Goal: Task Accomplishment & Management: Use online tool/utility

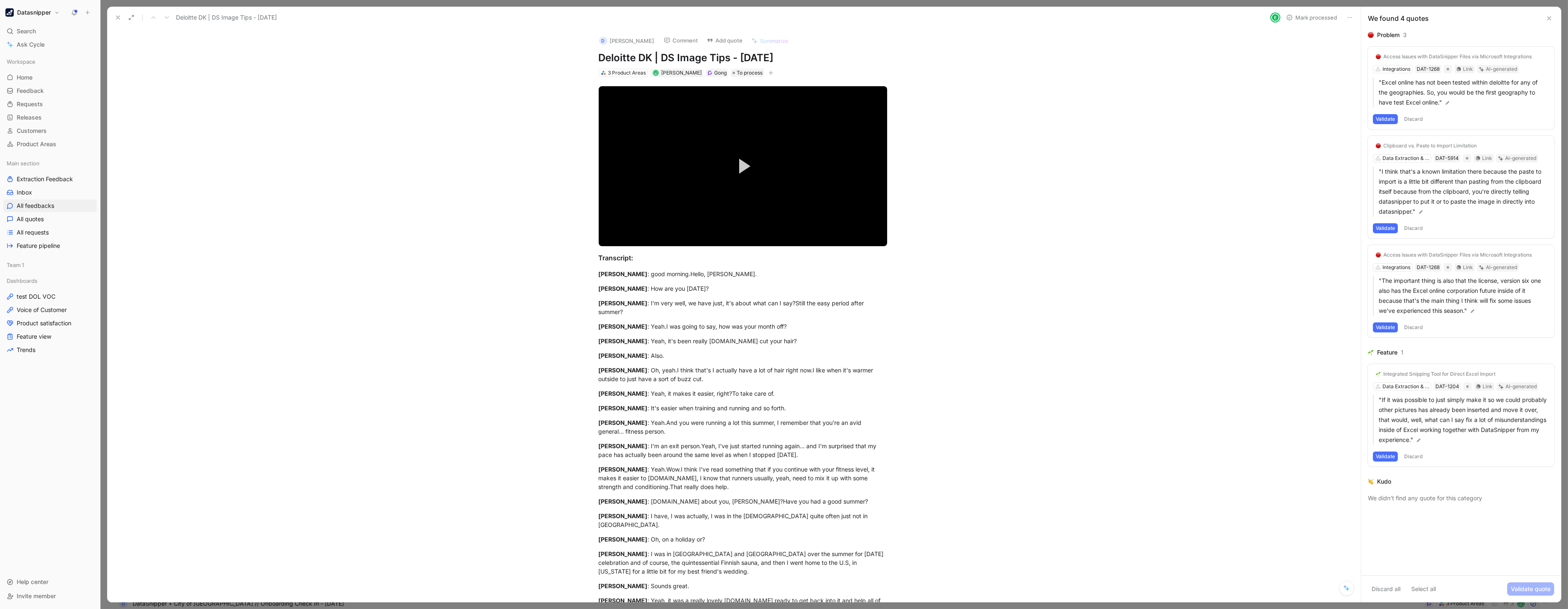
click at [39, 9] on h1 "Datasnipper" at bounding box center [33, 12] width 33 height 7
click at [32, 80] on div "Workspace settings G then S" at bounding box center [57, 85] width 102 height 13
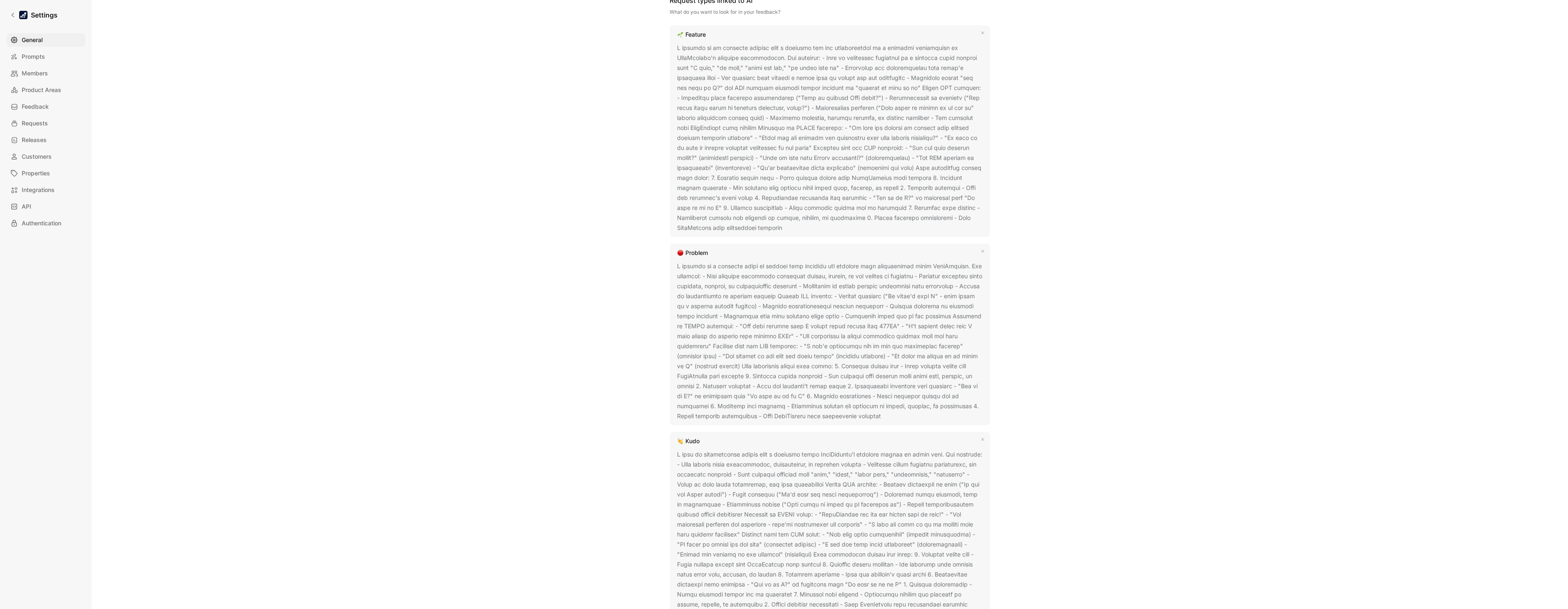
scroll to position [589, 0]
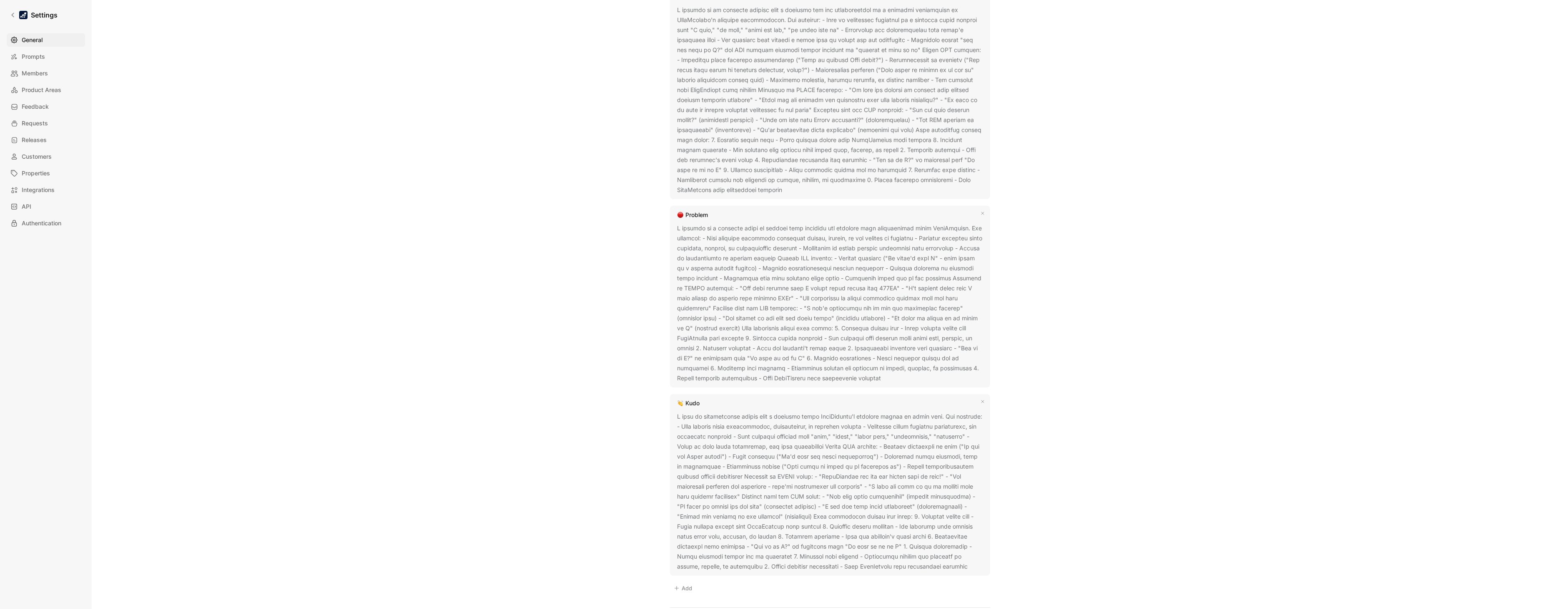
click at [880, 326] on div at bounding box center [830, 303] width 305 height 160
click at [883, 375] on button at bounding box center [887, 379] width 9 height 9
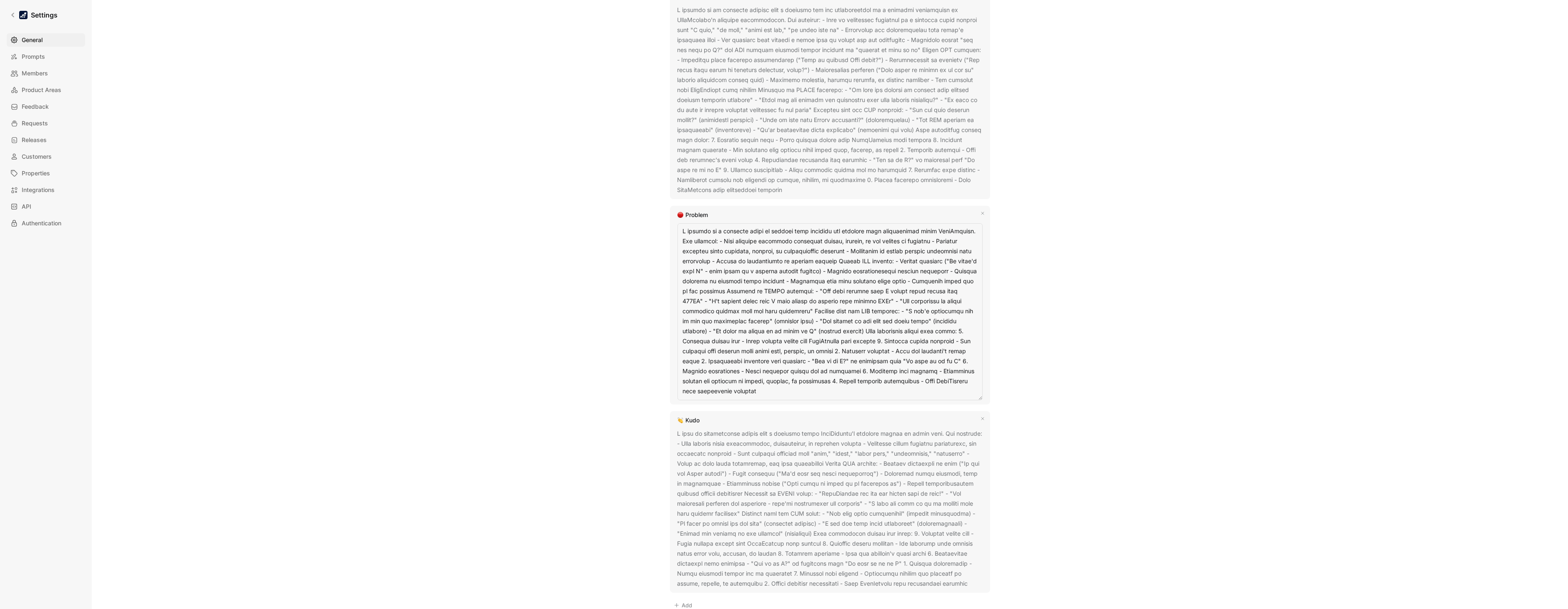
drag, startPoint x: 969, startPoint y: 230, endPoint x: 677, endPoint y: 230, distance: 292.0
click at [677, 230] on textarea at bounding box center [830, 311] width 305 height 177
type textarea "A problem is a customer-stated, concrete issue or failure that prevents them fr…"
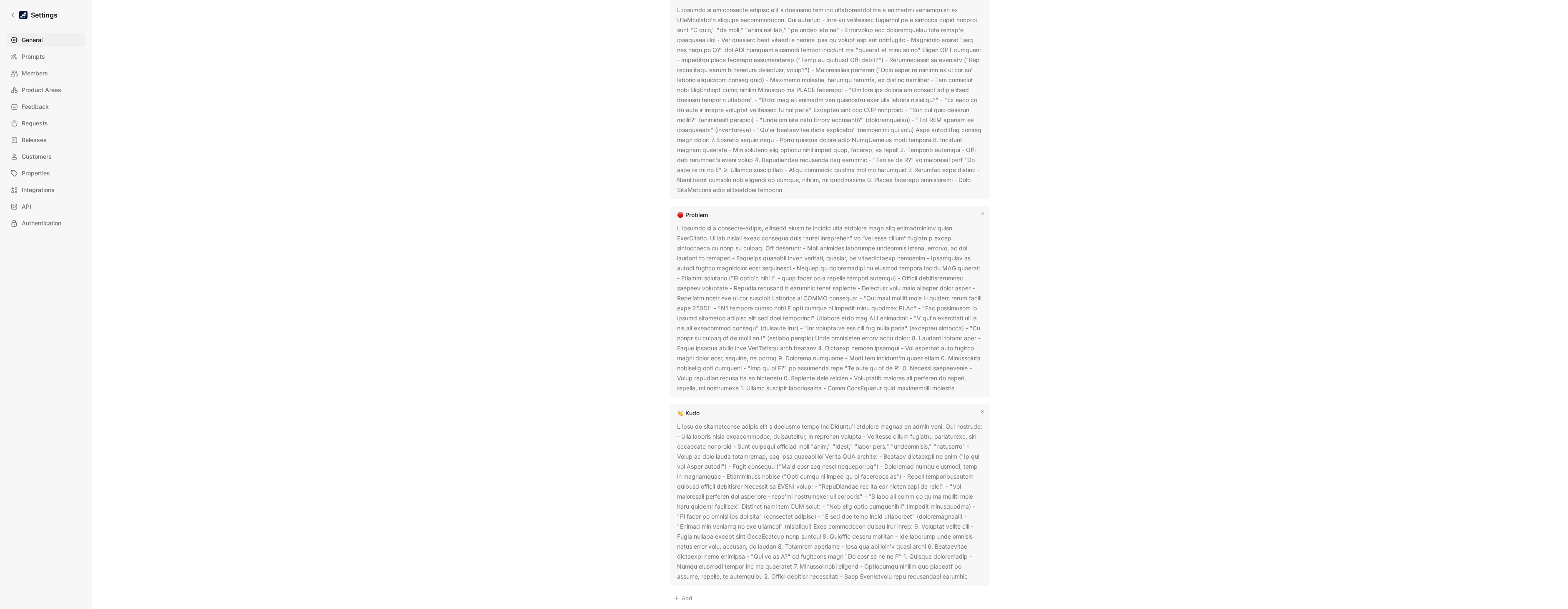
click at [1115, 296] on div "General Saved Workspace Name This impacts Cycle AI requests Datasnipper Logo «r…" at bounding box center [830, 222] width 600 height 1597
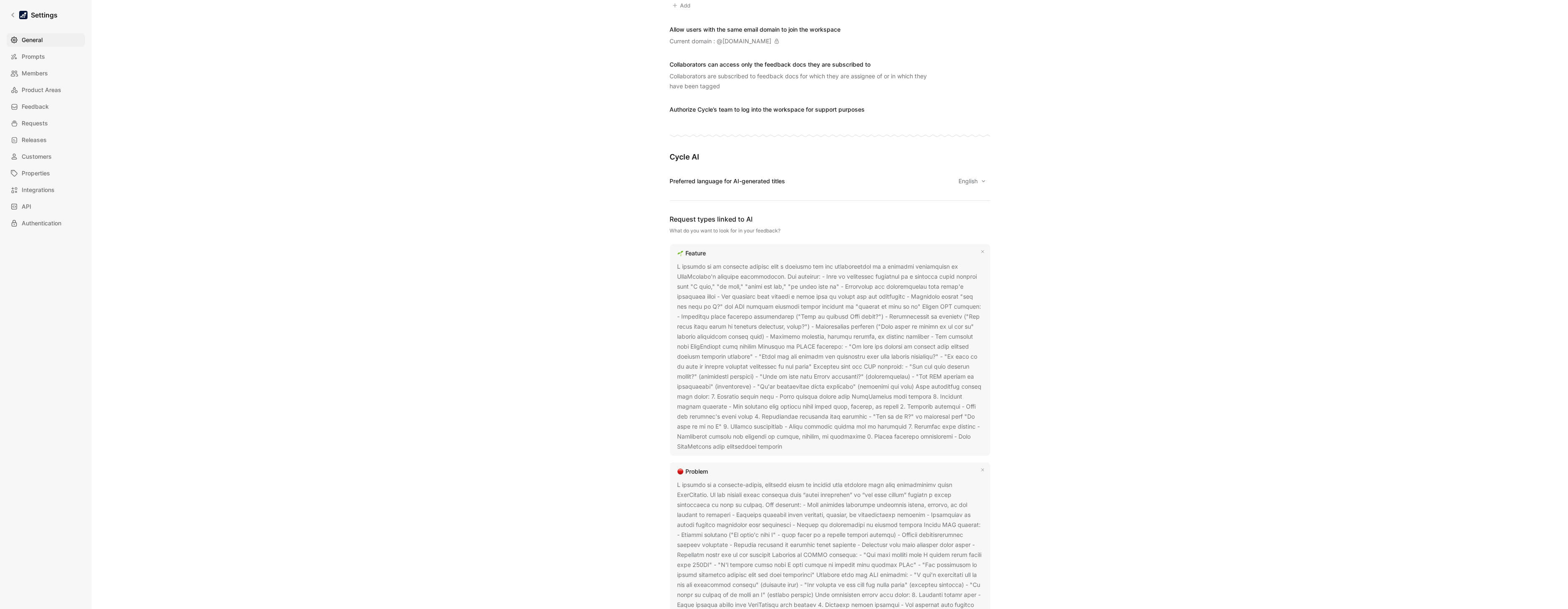
scroll to position [0, 0]
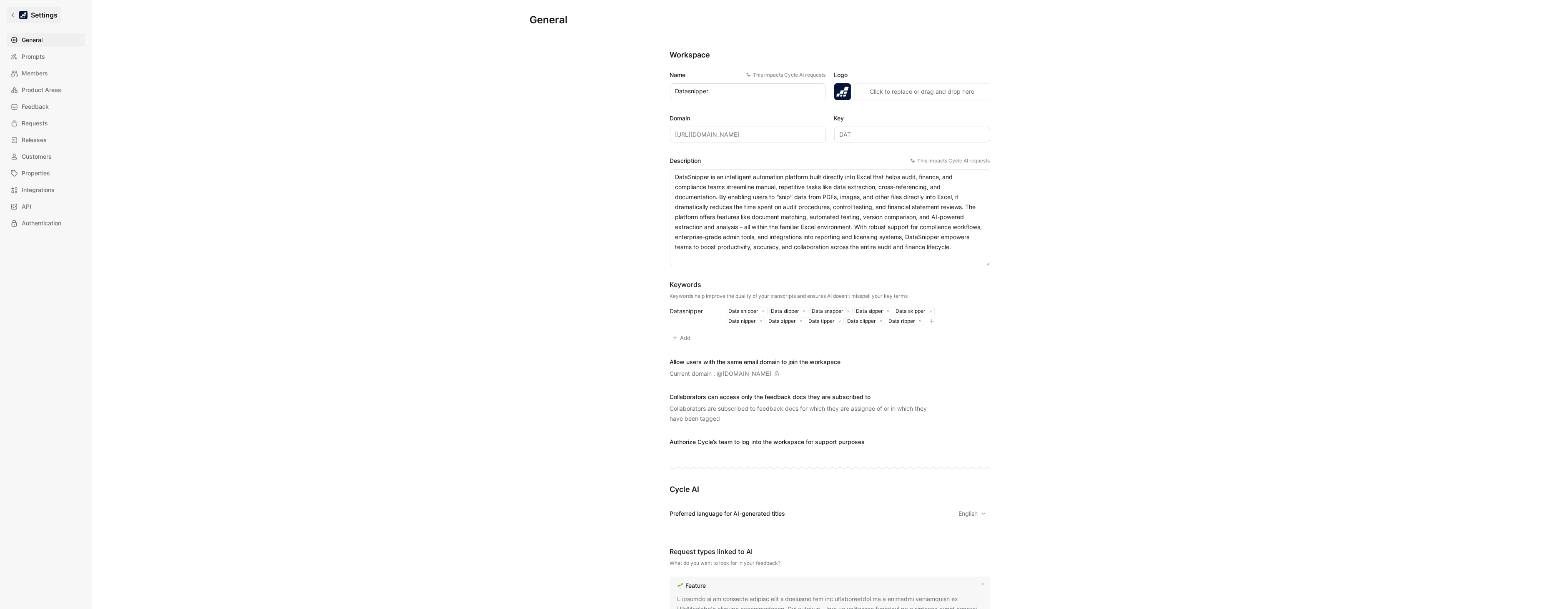
click at [18, 13] on link "Settings" at bounding box center [33, 15] width 54 height 16
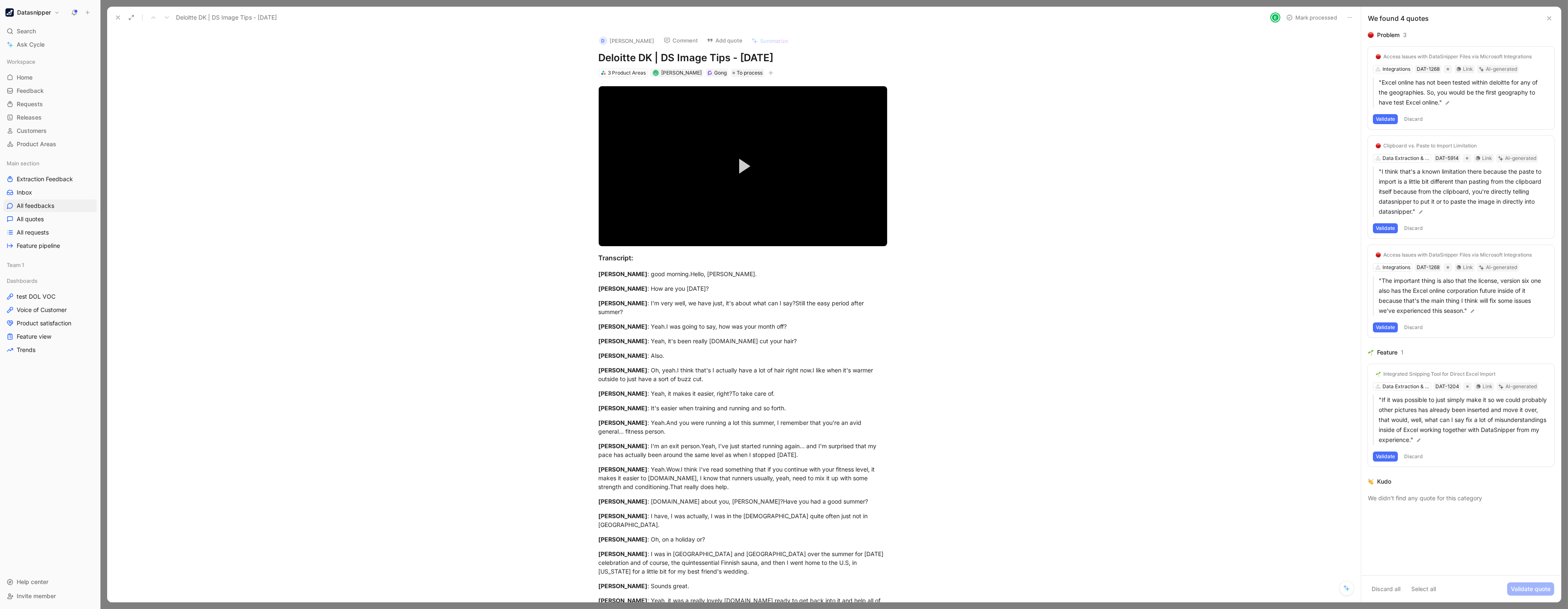
click at [1410, 118] on button "Discard" at bounding box center [1413, 119] width 24 height 10
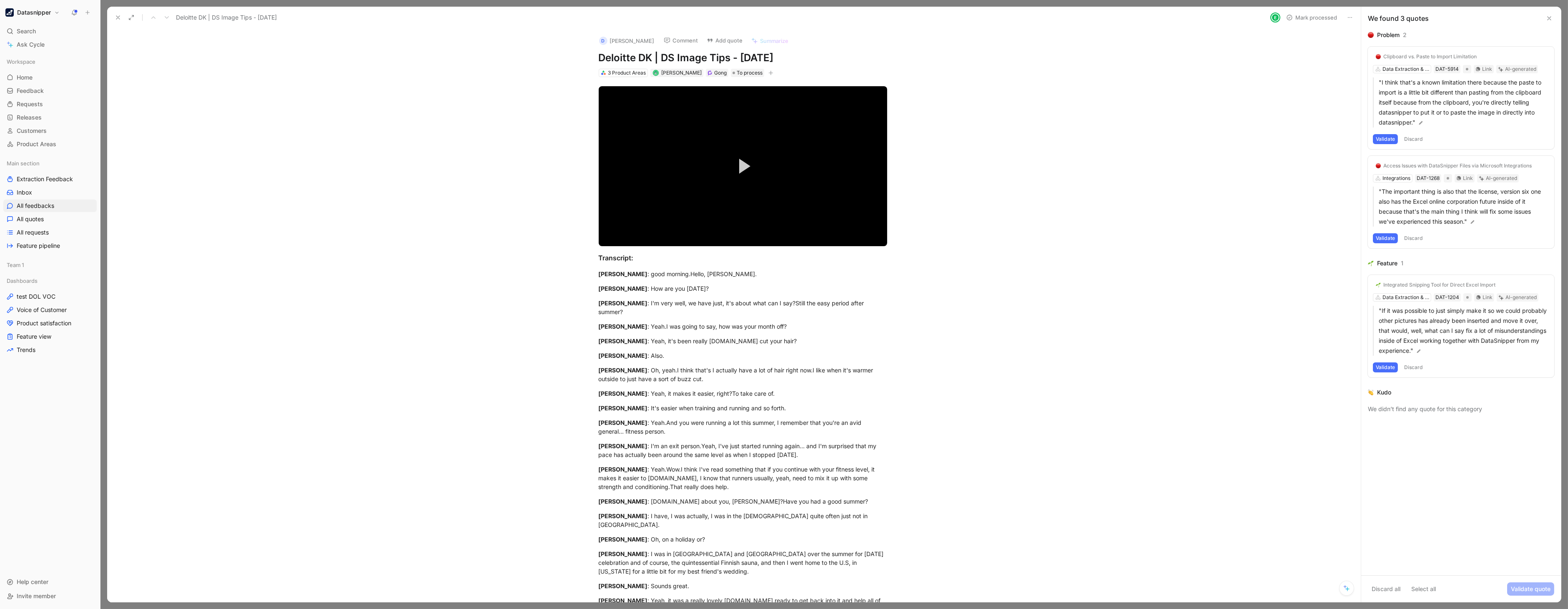
click at [1415, 138] on button "Discard" at bounding box center [1413, 139] width 24 height 10
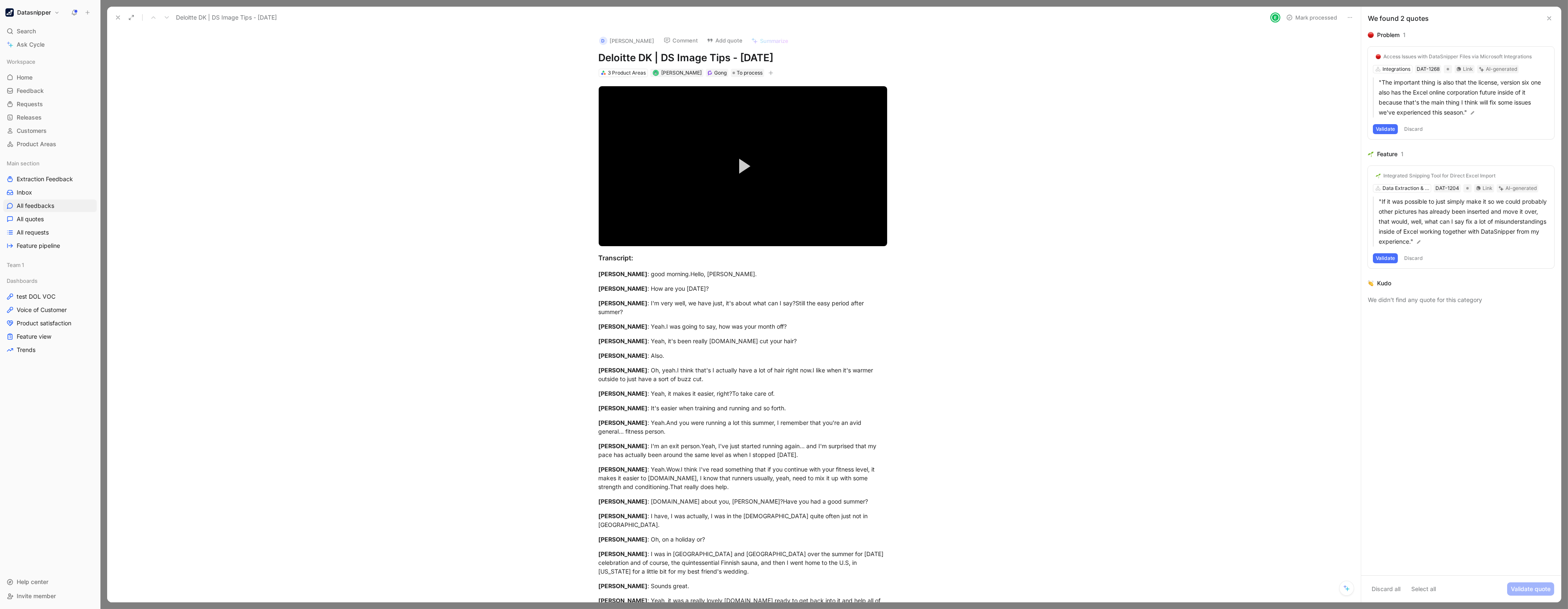
click at [1411, 134] on button "Discard" at bounding box center [1413, 129] width 24 height 10
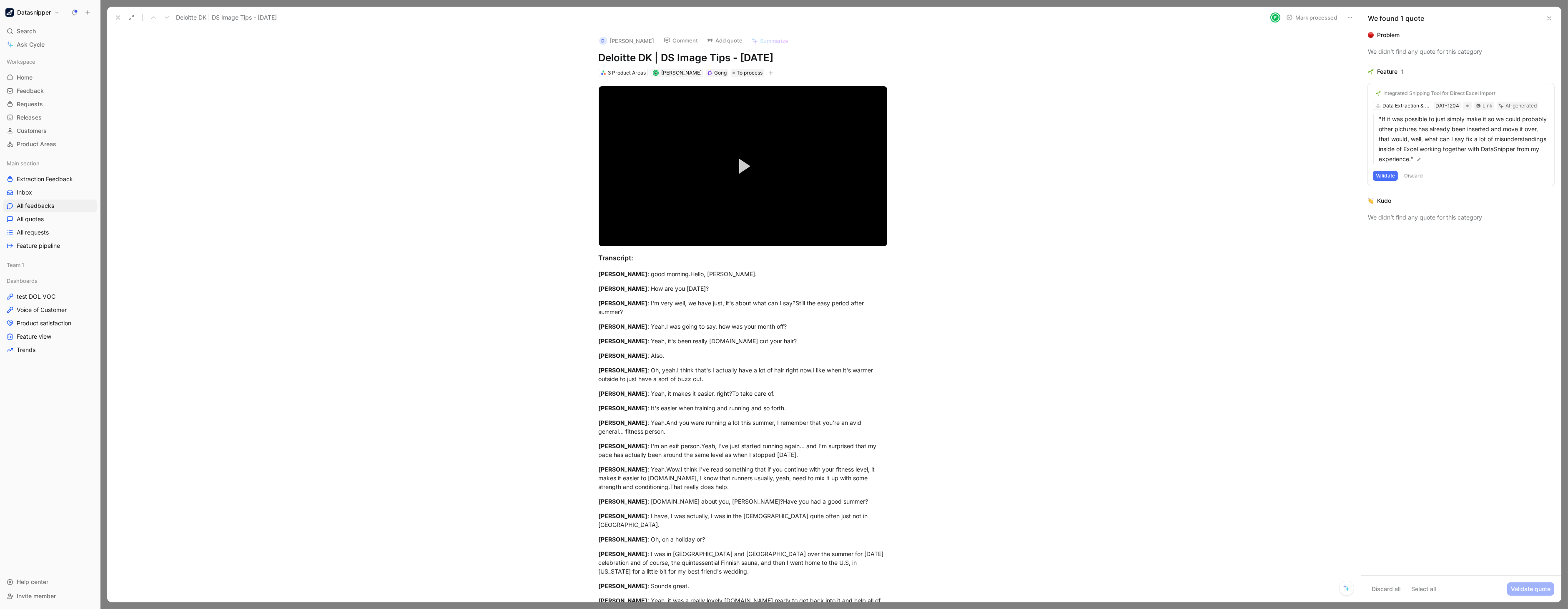
click at [1415, 171] on button "Discard" at bounding box center [1413, 176] width 24 height 10
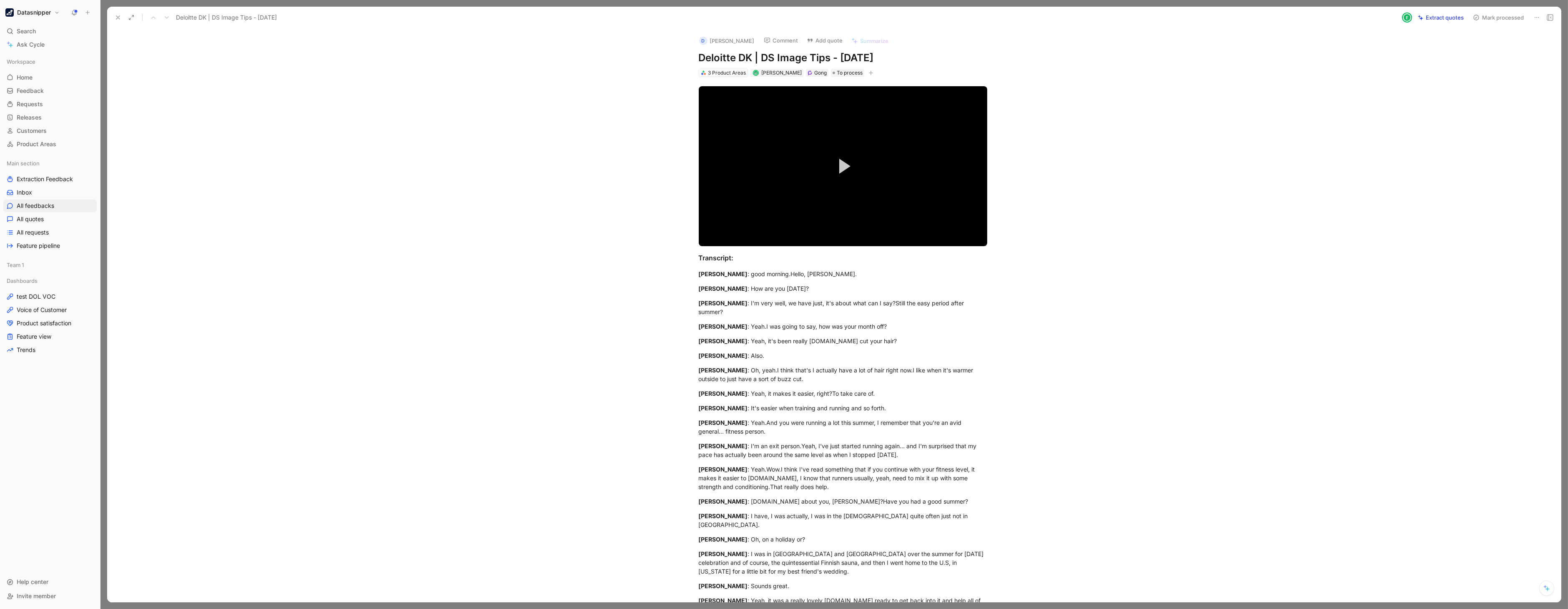
click at [1437, 13] on button "Extract quotes" at bounding box center [1441, 17] width 54 height 12
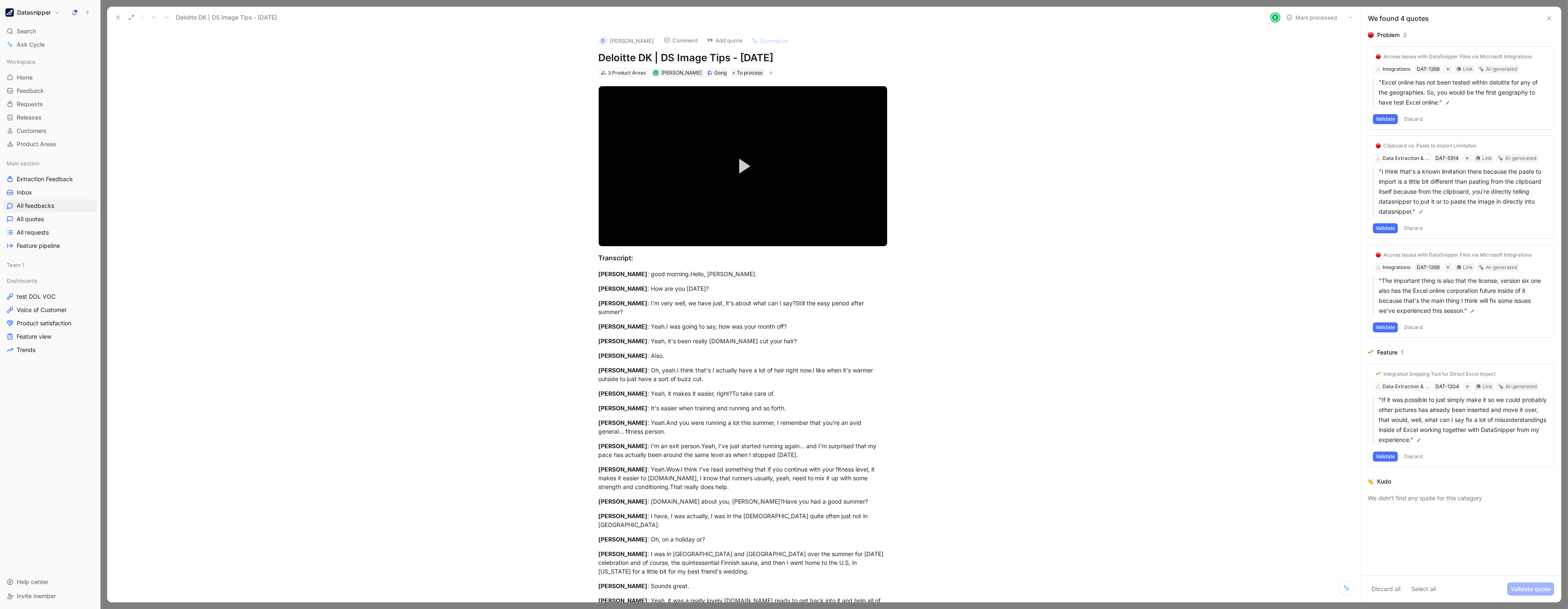
click at [1386, 117] on button "Validate" at bounding box center [1385, 119] width 25 height 10
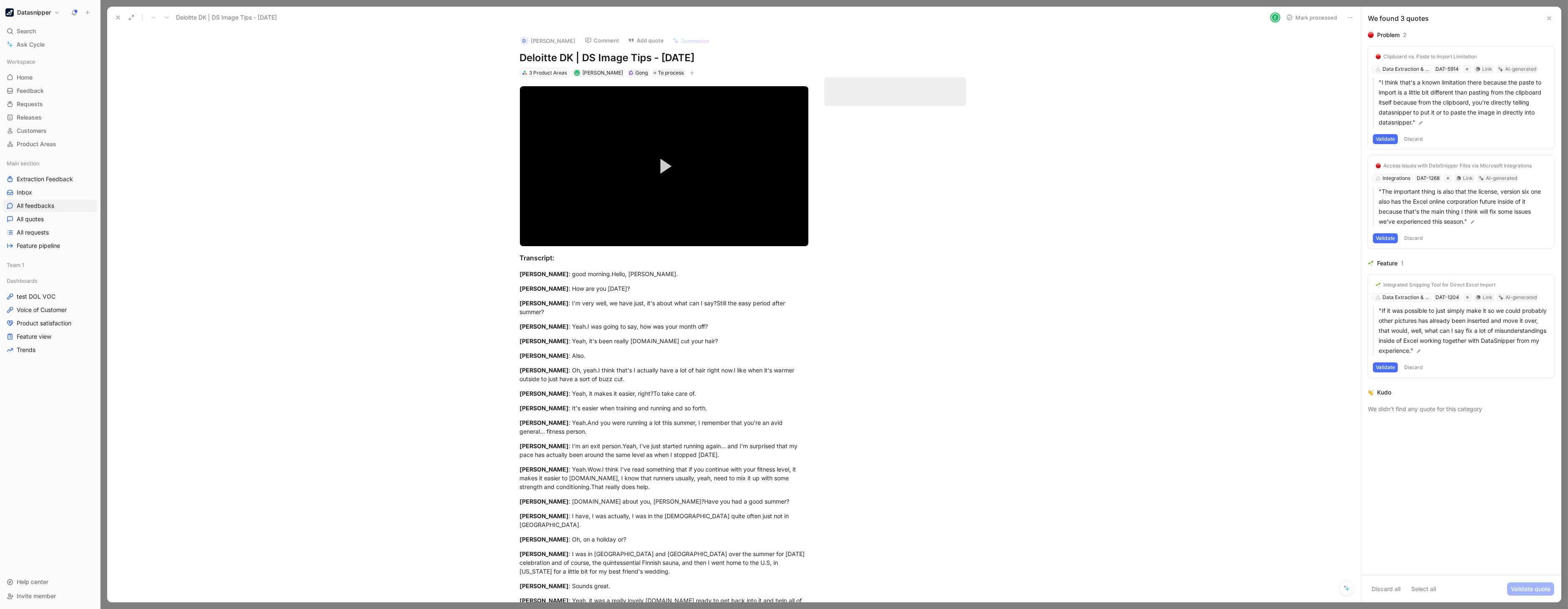
click at [1390, 135] on button "Validate" at bounding box center [1385, 139] width 25 height 10
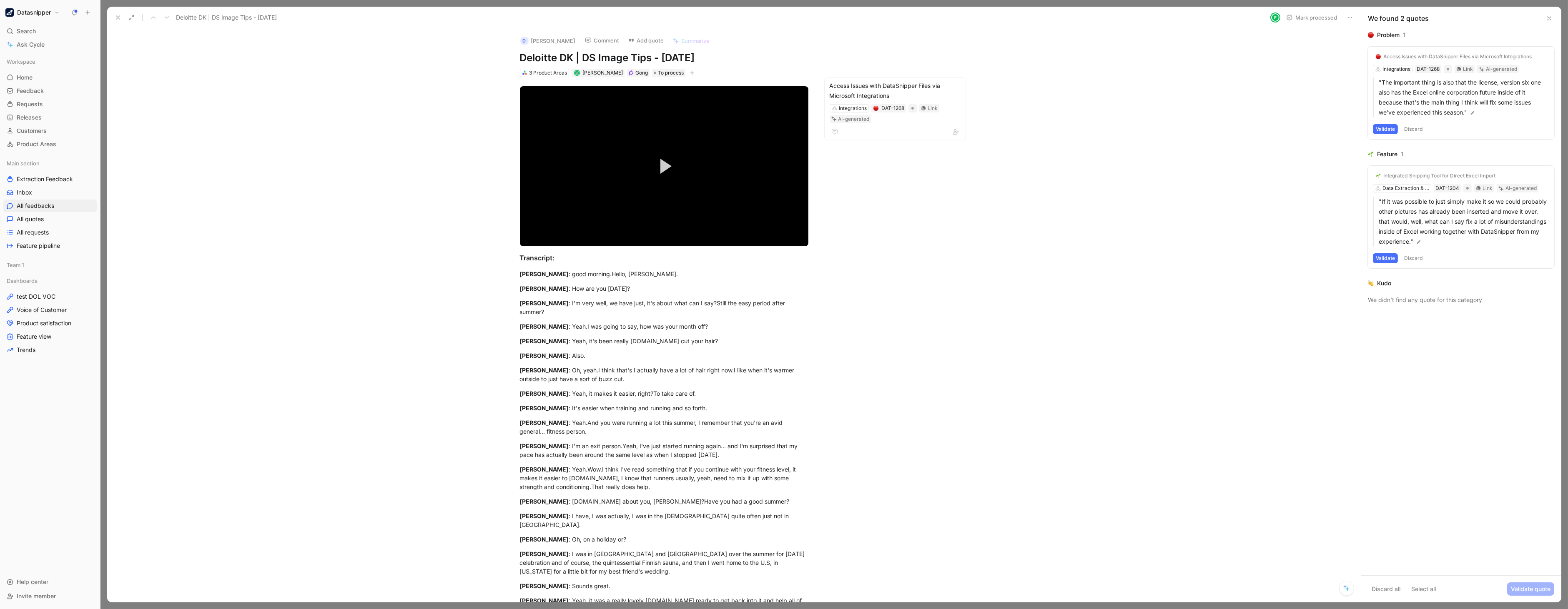
click at [1387, 131] on button "Validate" at bounding box center [1385, 129] width 25 height 10
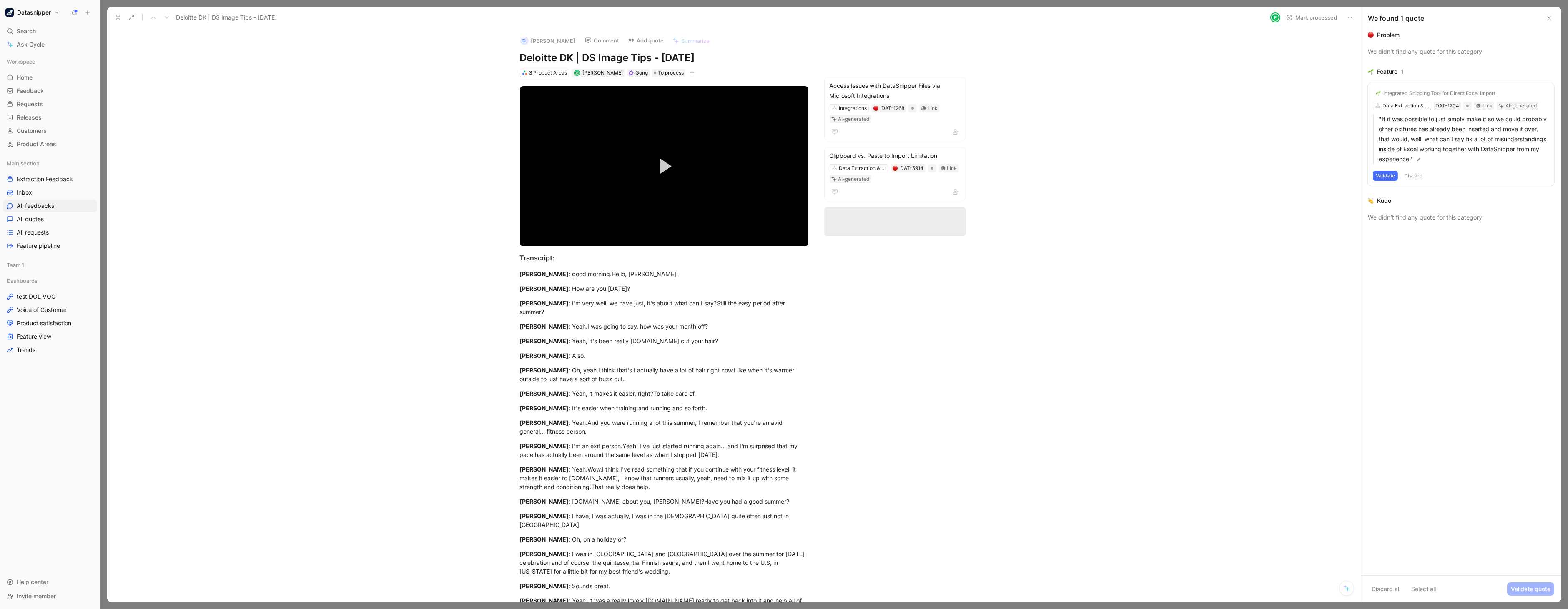
click at [1385, 165] on div "Integrated Snipping Tool for Direct Excel Import Data Extraction & Snipping DAT…" at bounding box center [1461, 134] width 186 height 102
click at [1381, 178] on div "Integrated Snipping Tool for Direct Excel Import Data Extraction & Snipping DAT…" at bounding box center [1461, 134] width 186 height 102
click at [1389, 177] on button "Validate" at bounding box center [1385, 176] width 25 height 10
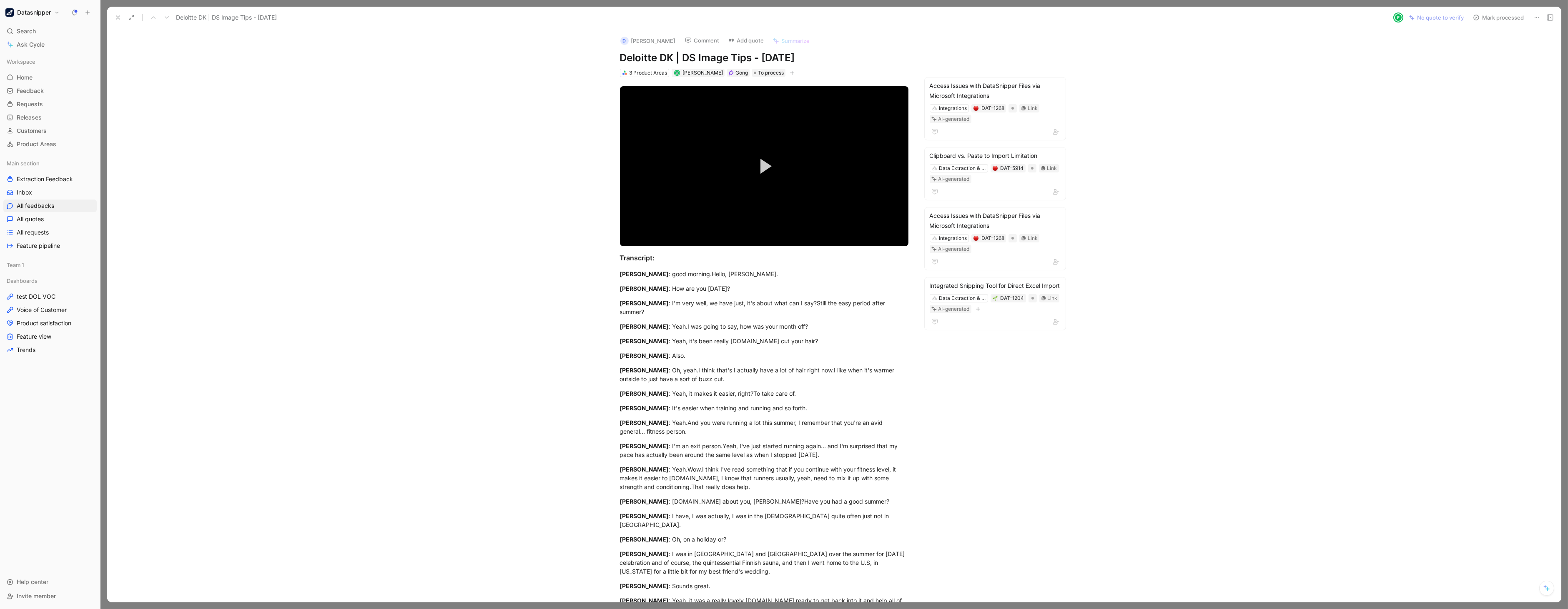
click at [1503, 21] on button "Mark processed" at bounding box center [1499, 17] width 58 height 12
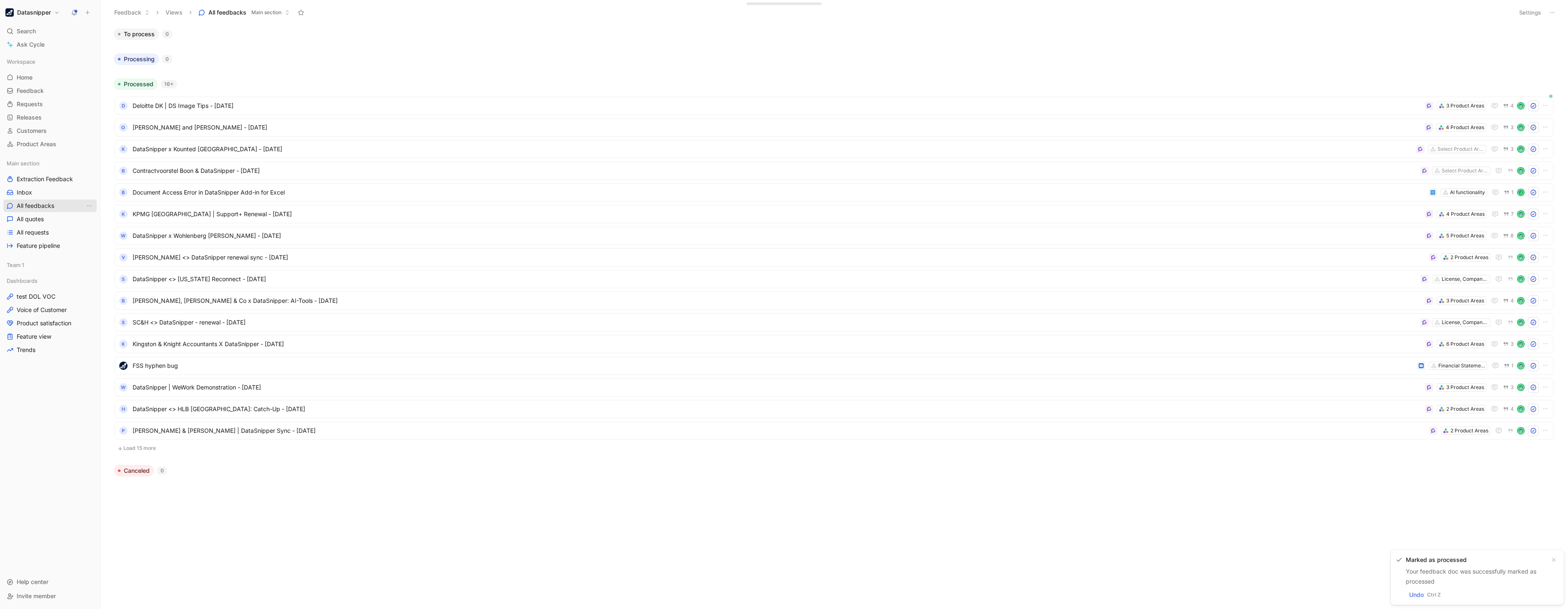
click at [47, 203] on span "All feedbacks" at bounding box center [35, 206] width 38 height 9
click at [355, 130] on span "[PERSON_NAME] and [PERSON_NAME] - [DATE]" at bounding box center [777, 127] width 1289 height 10
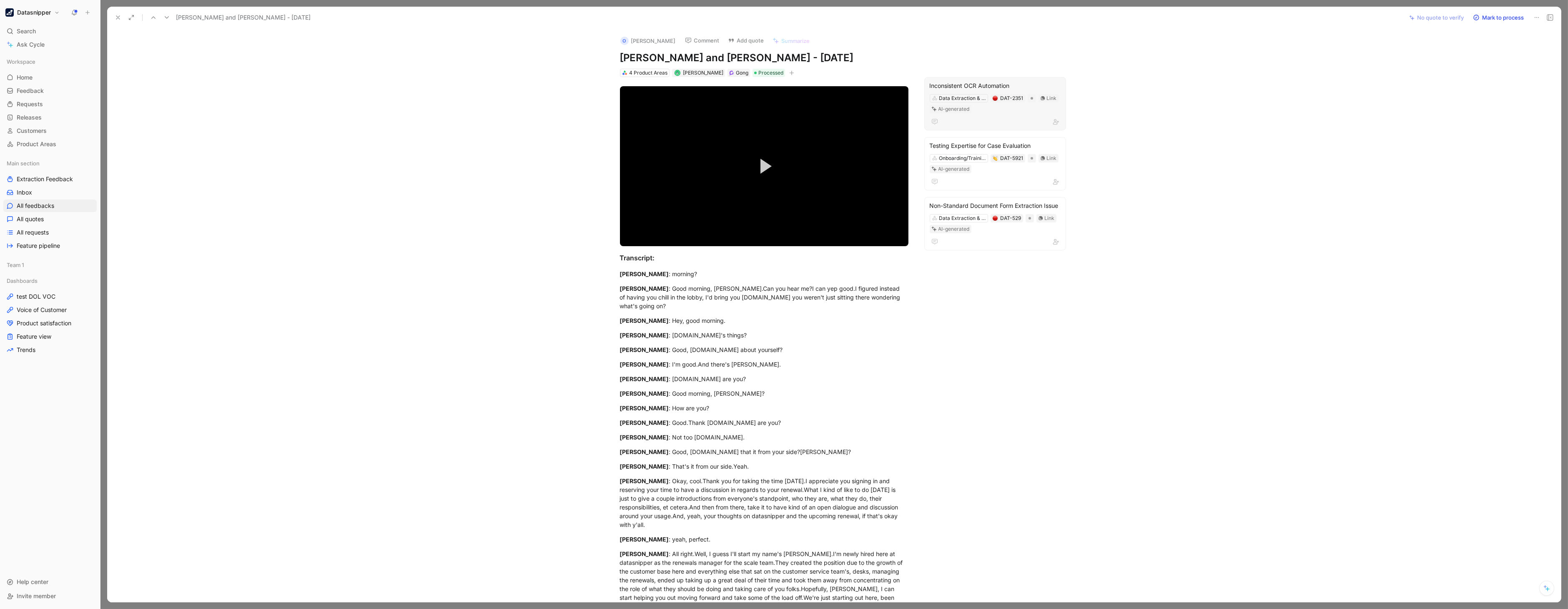
drag, startPoint x: 1017, startPoint y: 111, endPoint x: 923, endPoint y: 82, distance: 98.4
click at [1017, 141] on div "Testing Expertise for Case Evaluation" at bounding box center [995, 146] width 131 height 10
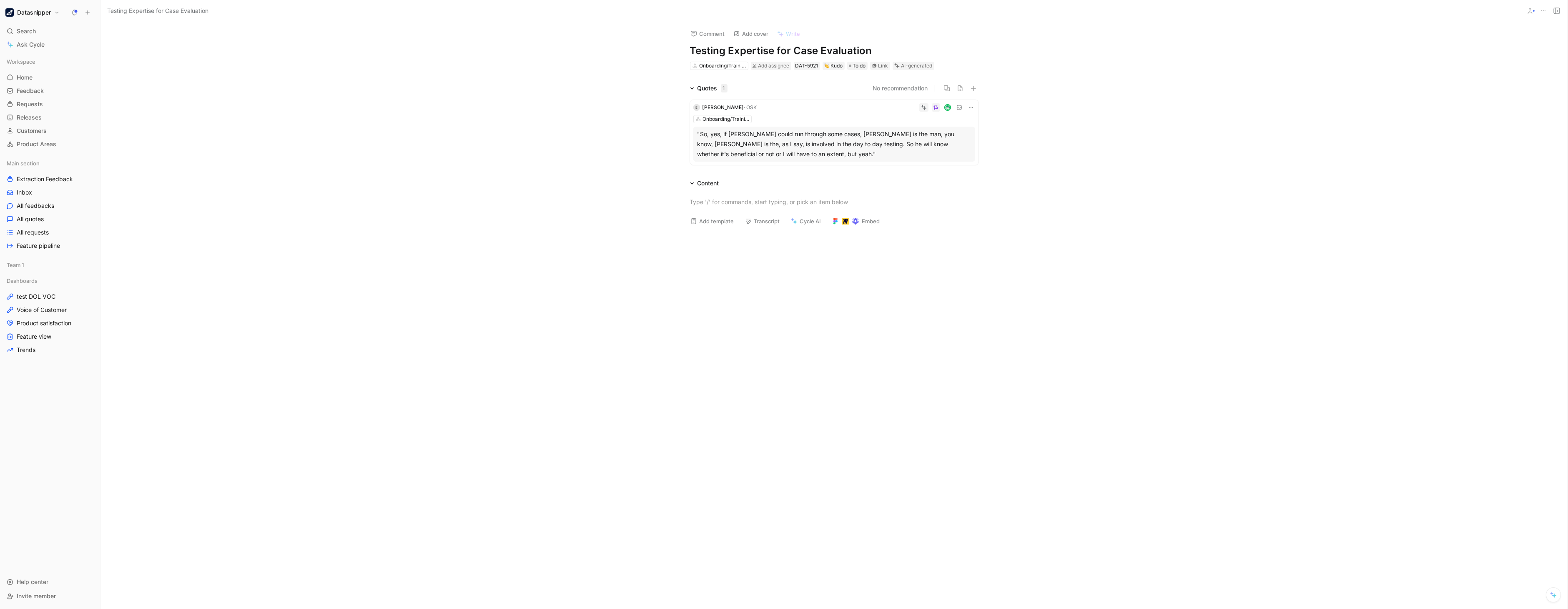
drag, startPoint x: 754, startPoint y: 153, endPoint x: 690, endPoint y: 133, distance: 67.1
click at [690, 133] on div "E Eric Andrews · OSK Onboarding/Training/Support "So, yes, if Arthur could run …" at bounding box center [835, 132] width 289 height 65
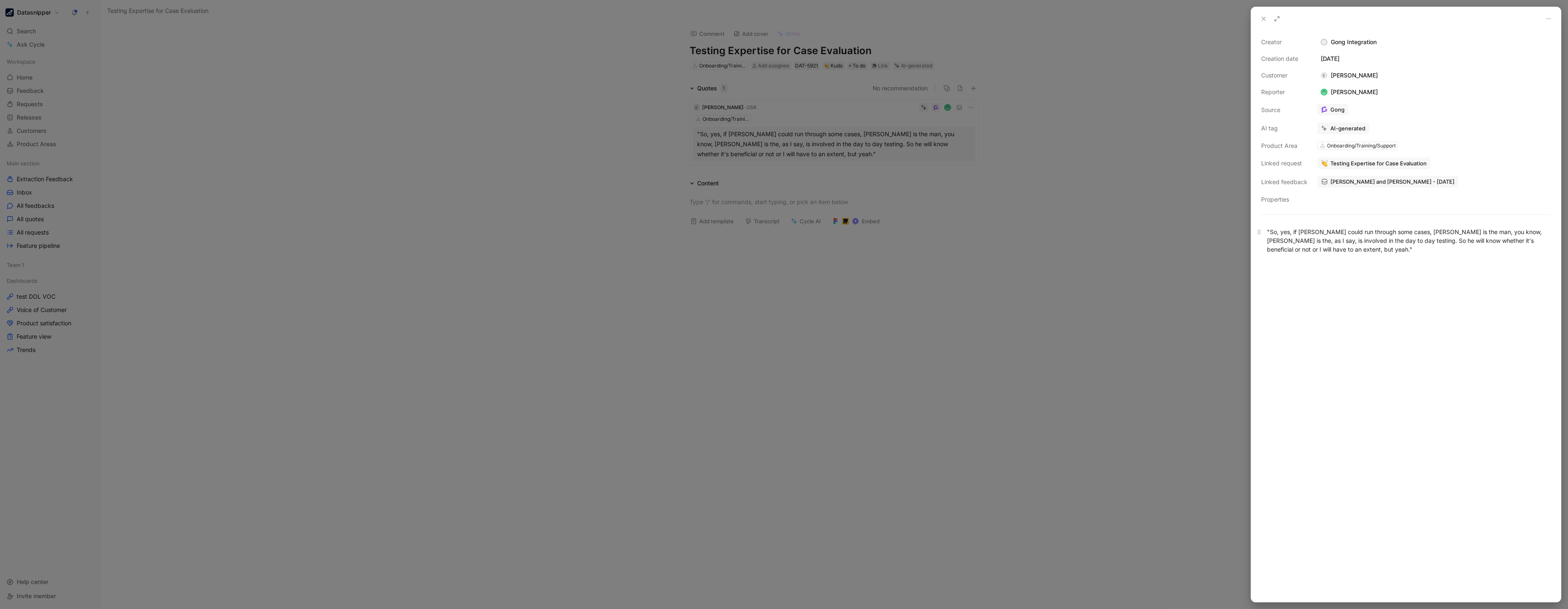
drag, startPoint x: 1422, startPoint y: 264, endPoint x: 1314, endPoint y: 251, distance: 108.8
click at [1314, 251] on div ""So, yes, if Arthur could run through some cases, Eric is the man, you know, Er…" at bounding box center [1405, 410] width 310 height 384
drag, startPoint x: 1326, startPoint y: 251, endPoint x: 1265, endPoint y: 235, distance: 63.1
click at [1265, 235] on p ""So, yes, if Arthur could run through some cases, Eric is the man, you know, Er…" at bounding box center [1405, 240] width 310 height 31
copy div ""So, yes, if Arthur could run through some cases, Eric is the man, you know, Er…"
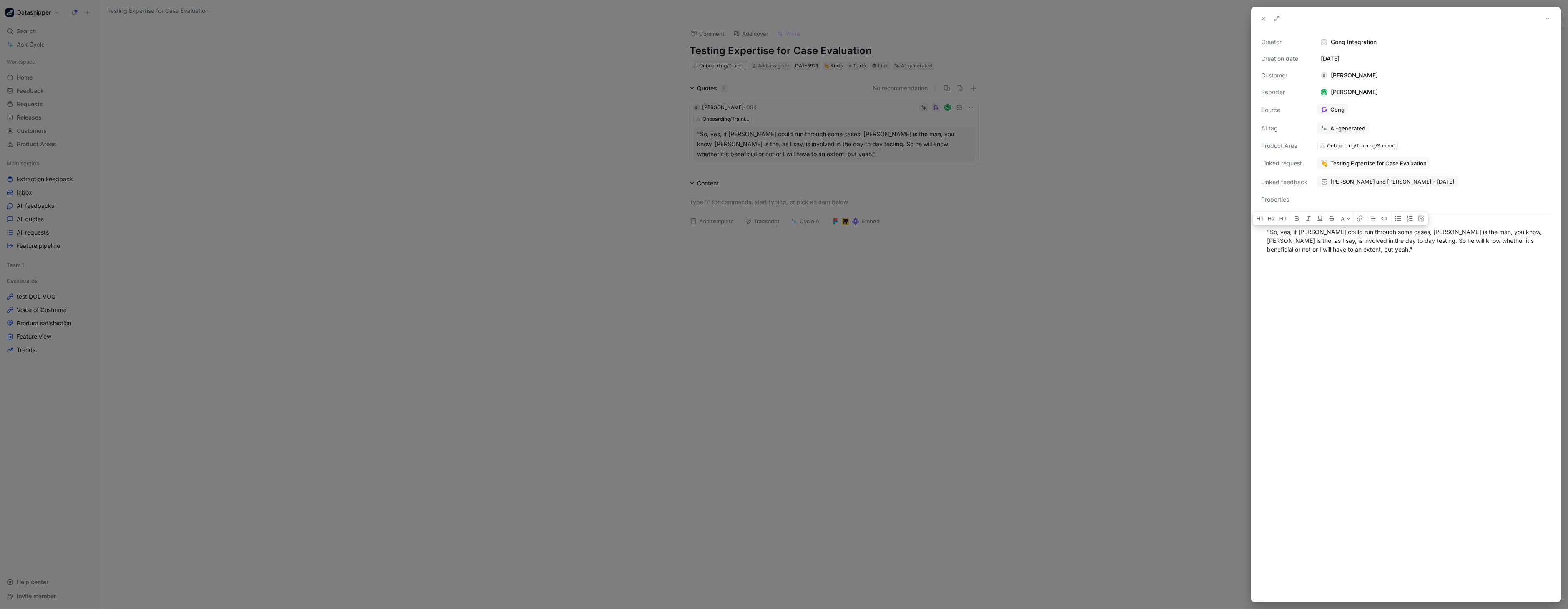
click at [1144, 295] on div at bounding box center [784, 304] width 1568 height 609
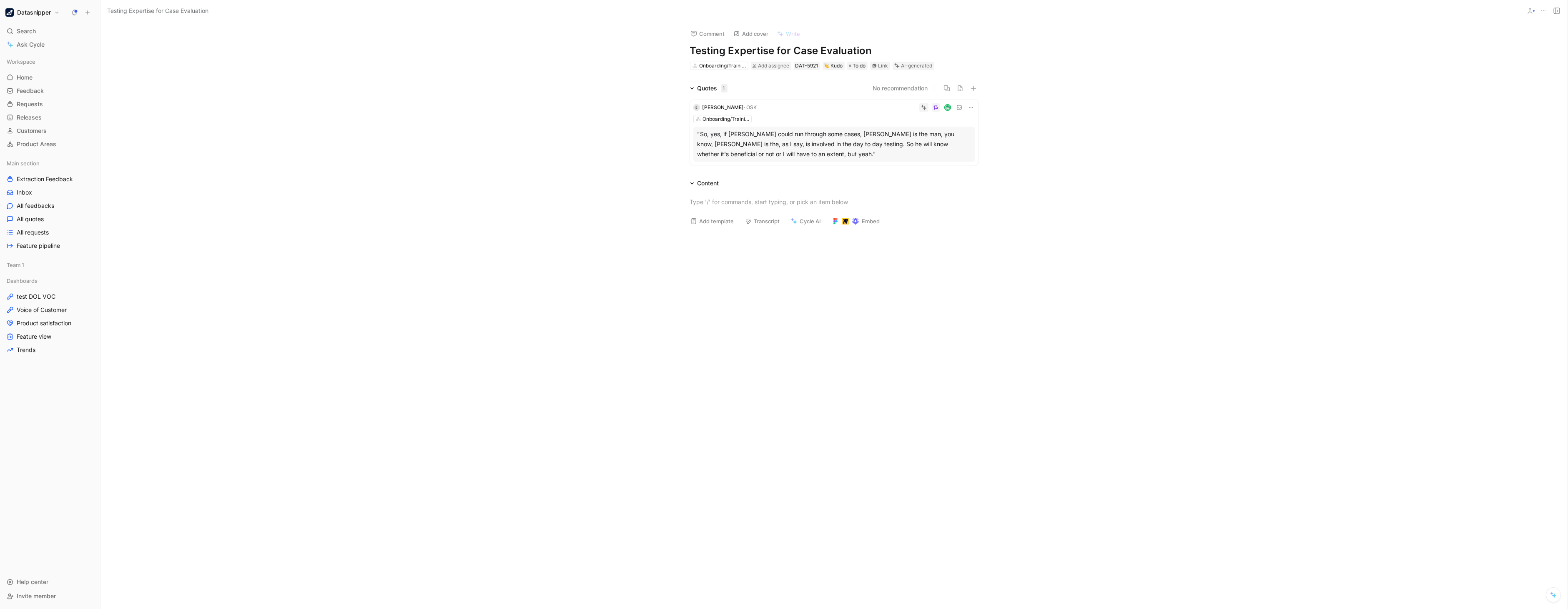
click at [597, 142] on div "Quotes 1 No recommendation E Eric Andrews · OSK Onboarding/Training/Support "So…" at bounding box center [834, 126] width 1467 height 85
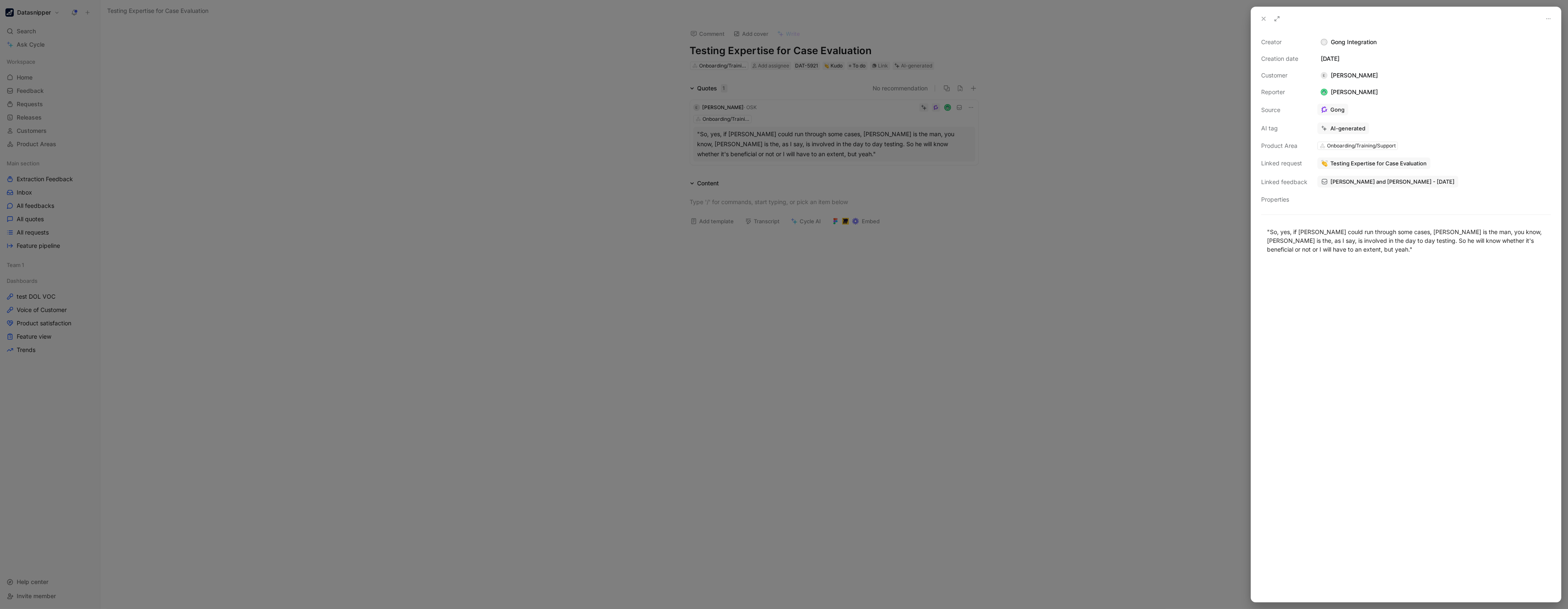
click at [113, 102] on div at bounding box center [784, 304] width 1568 height 609
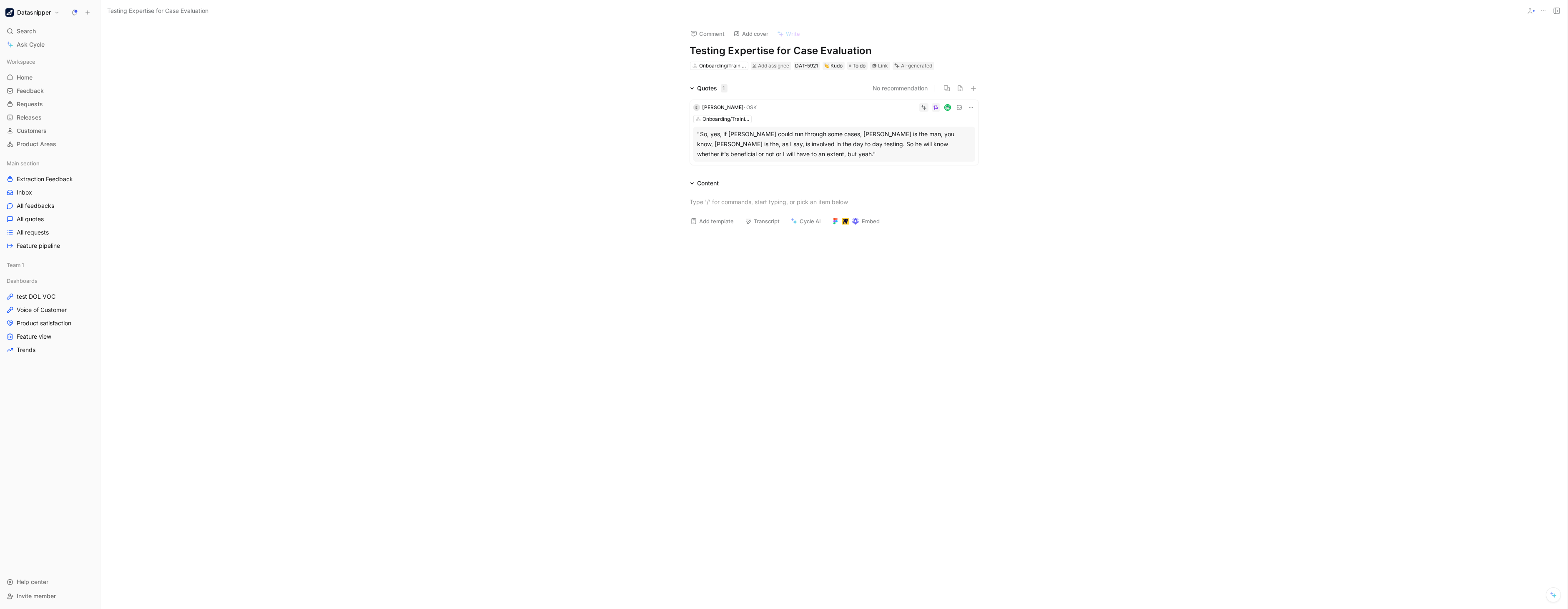
click at [40, 18] on button "Datasnipper" at bounding box center [32, 12] width 58 height 12
click at [34, 80] on div "Workspace settings G then S" at bounding box center [57, 85] width 102 height 13
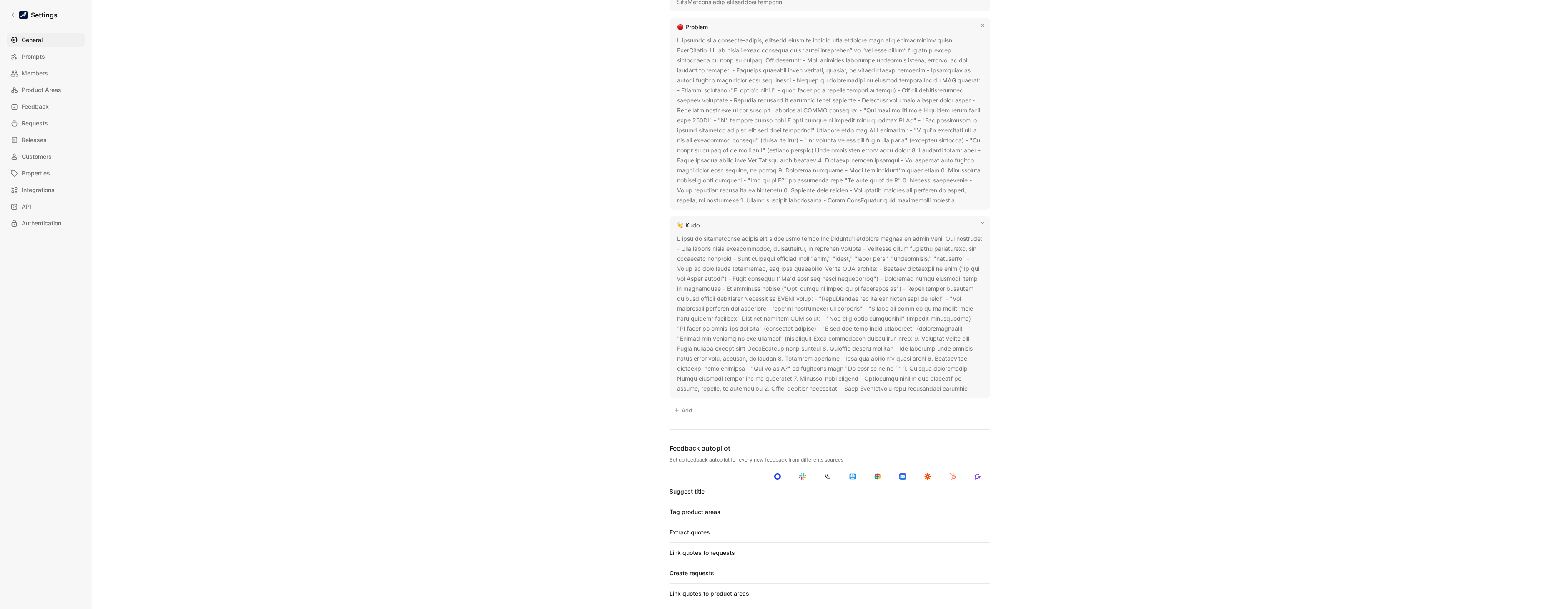
scroll to position [785, 0]
click at [970, 386] on button at bounding box center [974, 381] width 9 height 9
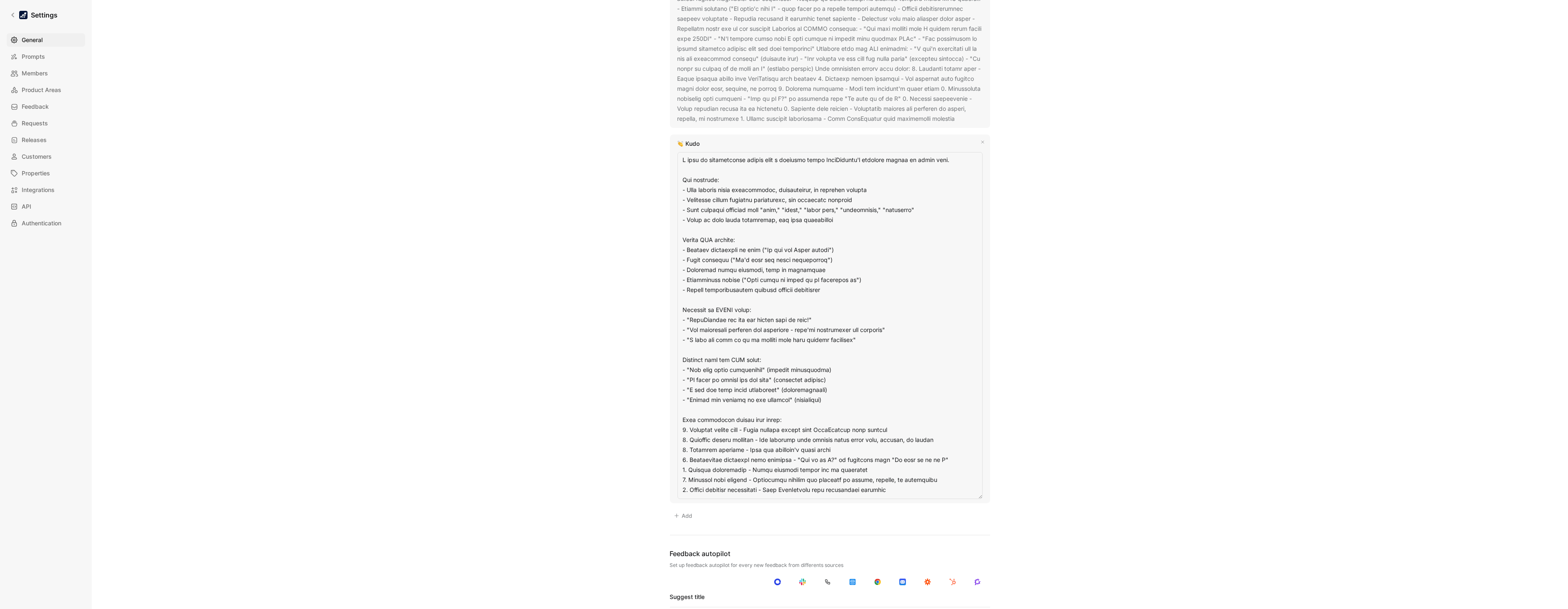
scroll to position [859, 0]
click at [712, 412] on textarea at bounding box center [830, 325] width 305 height 347
click at [694, 423] on textarea at bounding box center [830, 325] width 305 height 347
click at [684, 419] on textarea at bounding box center [830, 325] width 305 height 347
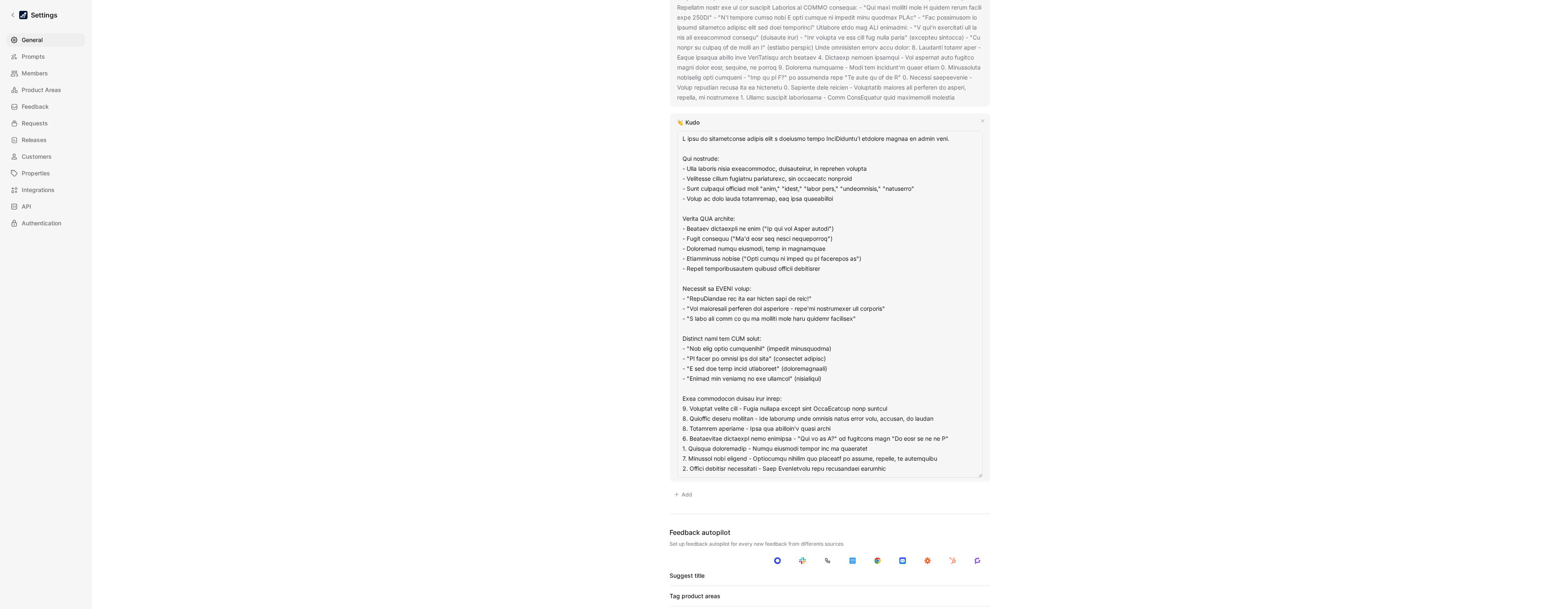
scroll to position [882, 0]
click at [894, 472] on textarea at bounding box center [830, 302] width 305 height 347
type textarea "A kudo is enthusiastic praise from a customer about DataSnipper's positive impa…"
click at [1150, 365] on div "General Saved Workspace Name This impacts Cycle AI requests Datasnipper Logo «r…" at bounding box center [830, 304] width 1476 height 609
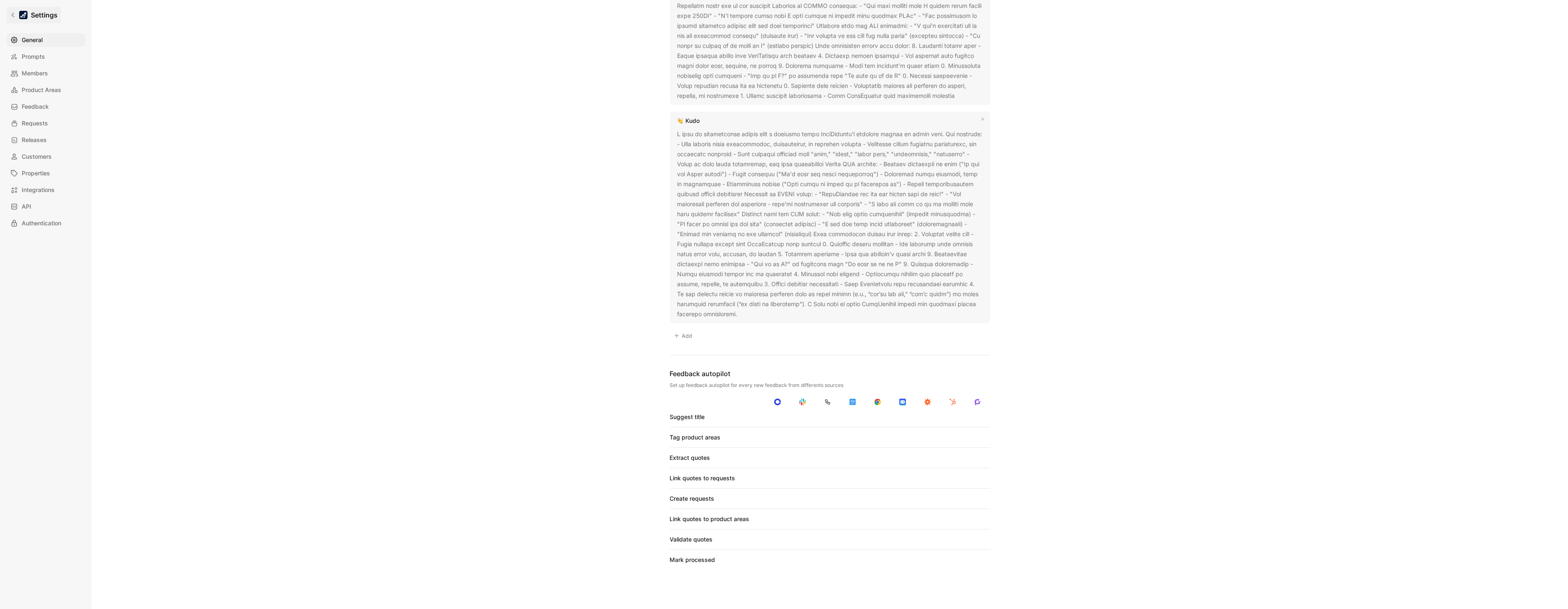
click at [11, 13] on icon at bounding box center [13, 15] width 6 height 6
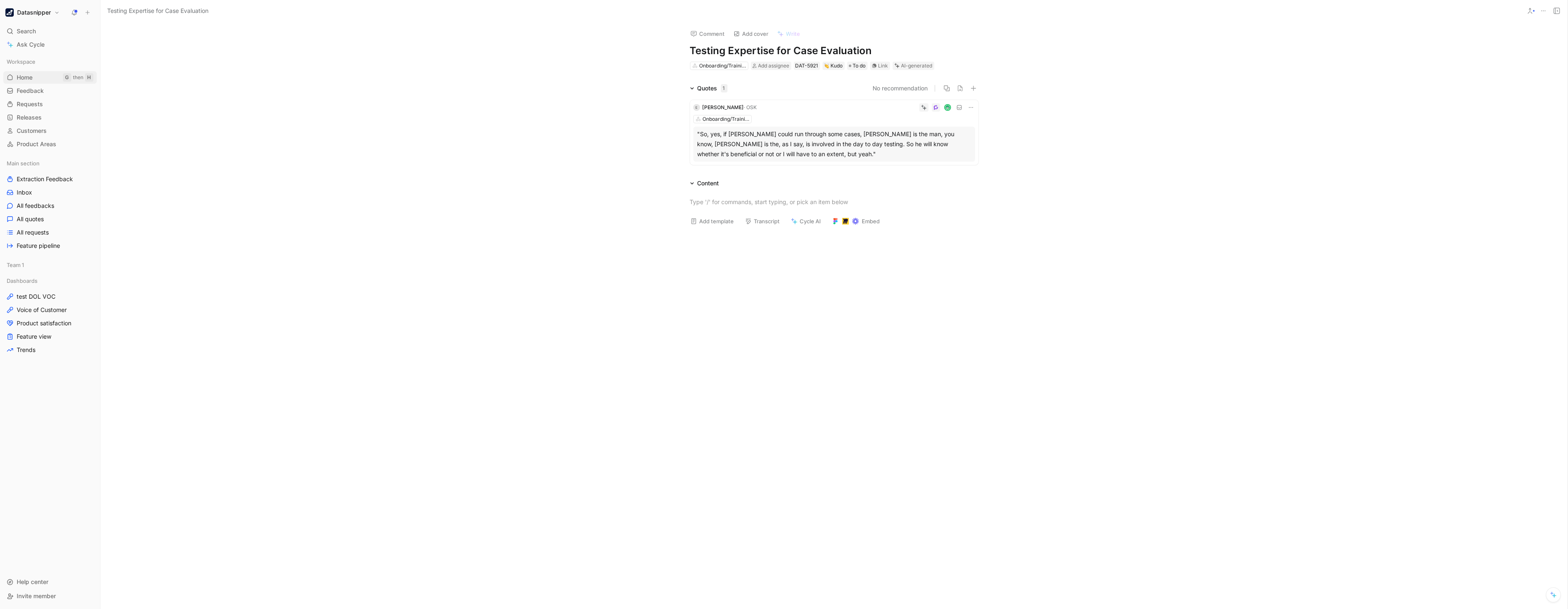
click at [40, 82] on link "Home G then H" at bounding box center [49, 77] width 93 height 13
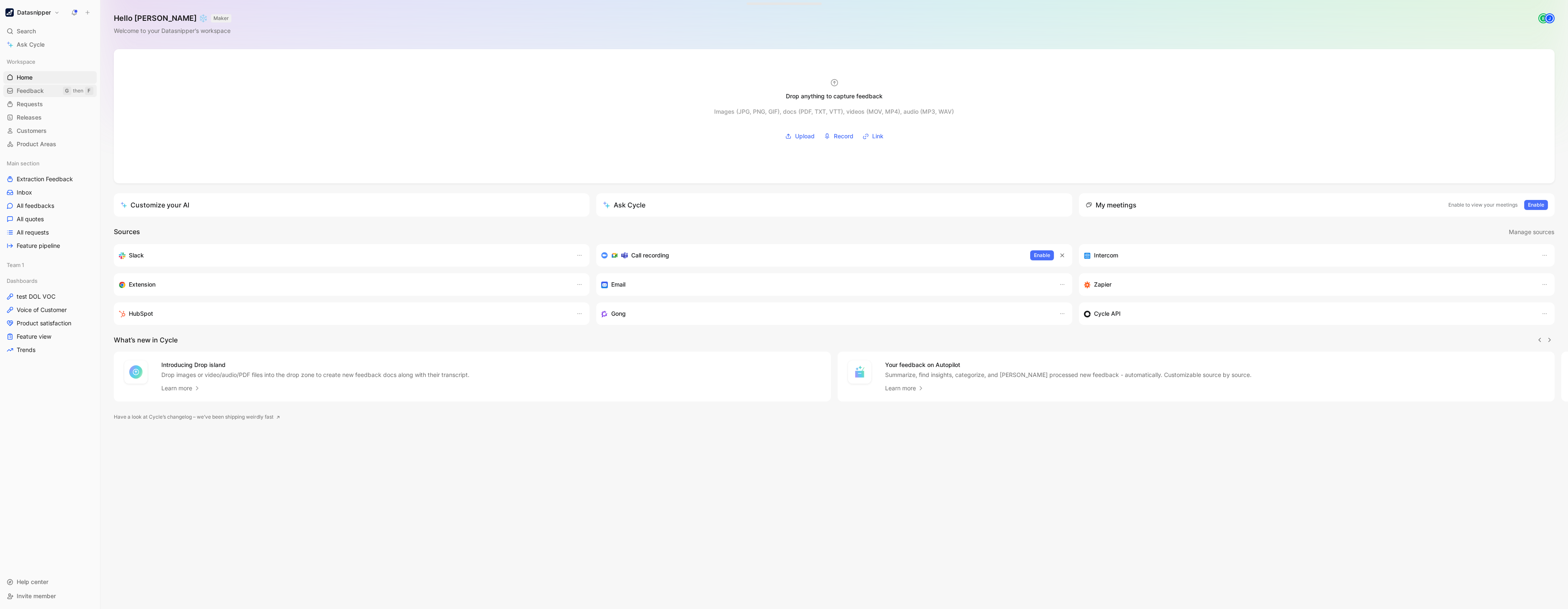
scroll to position [0, 1]
click at [33, 89] on span "Feedback" at bounding box center [30, 91] width 27 height 9
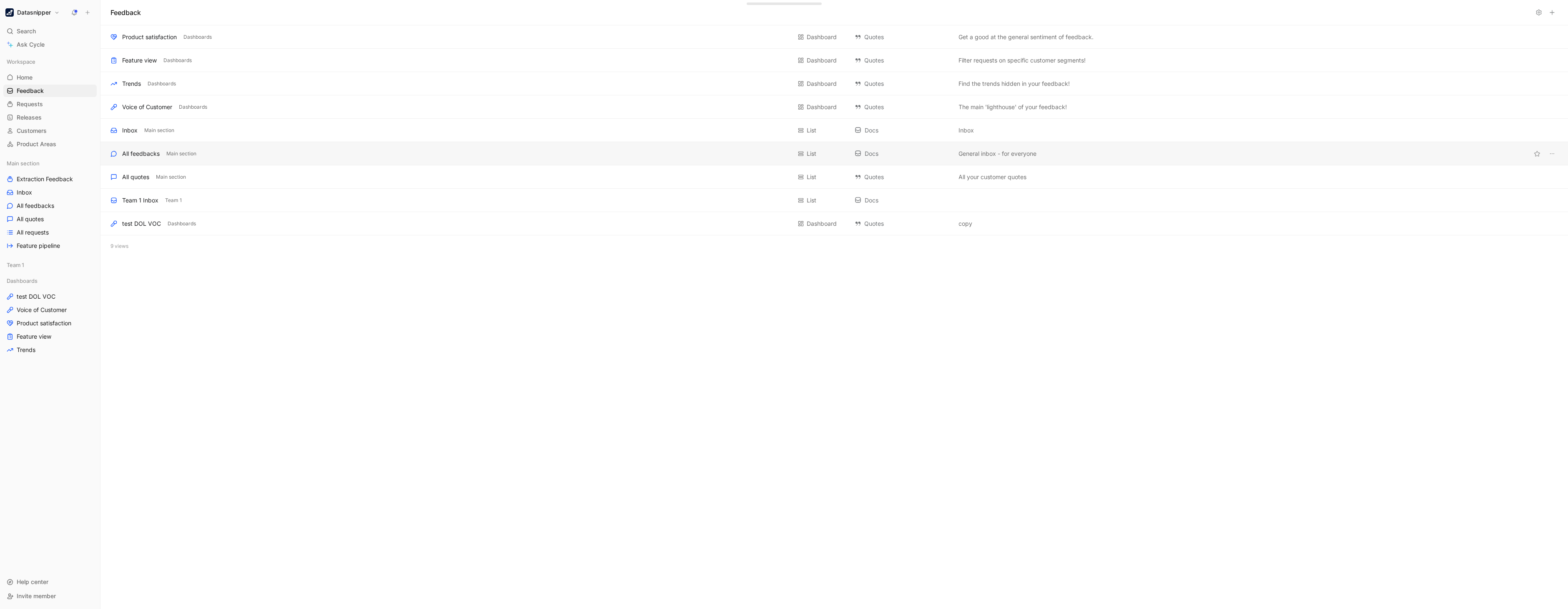
click at [146, 153] on div "All feedbacks" at bounding box center [141, 154] width 38 height 10
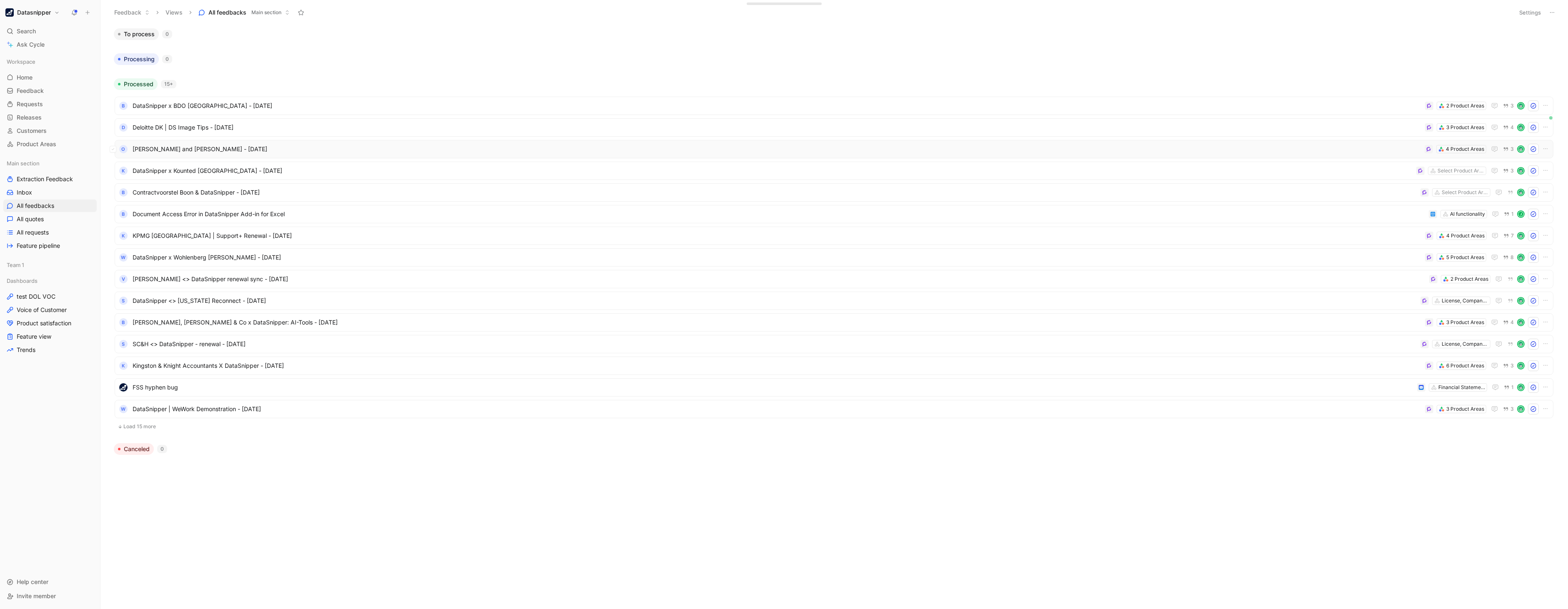
click at [322, 147] on span "[PERSON_NAME] and [PERSON_NAME] - [DATE]" at bounding box center [777, 149] width 1289 height 10
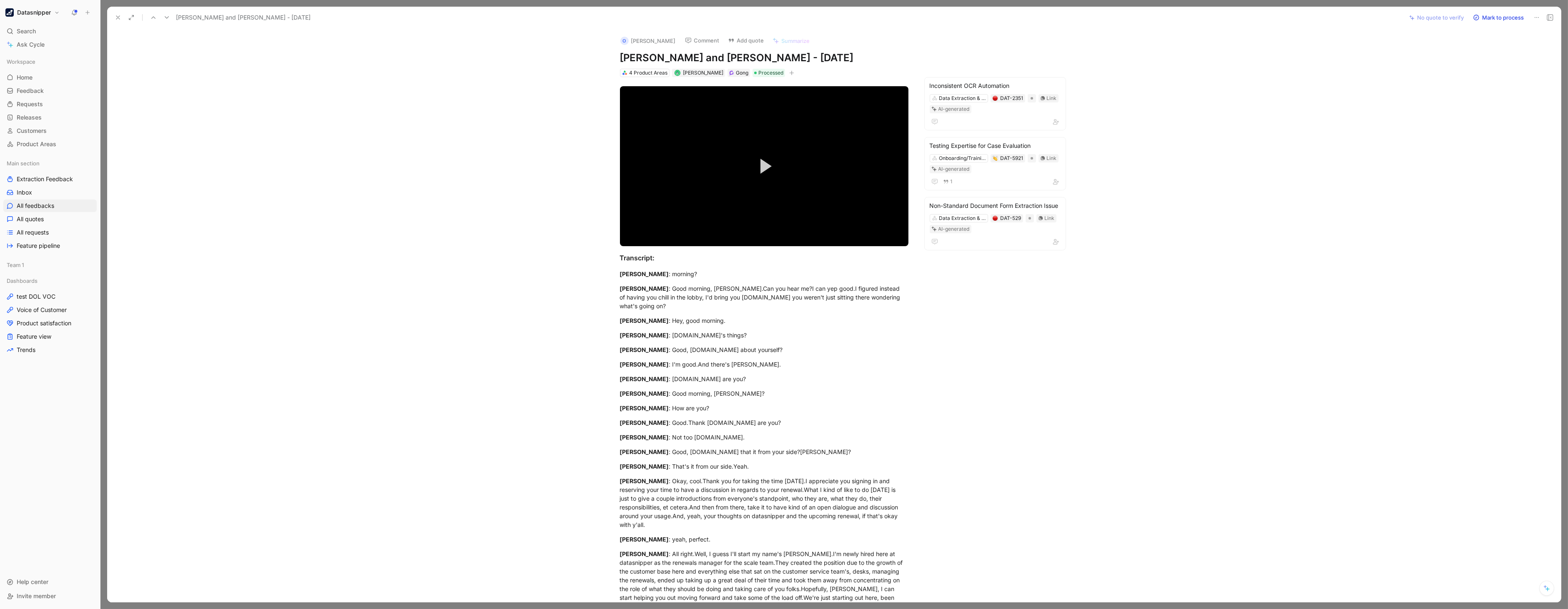
click at [1511, 15] on button "Mark to process" at bounding box center [1499, 17] width 58 height 12
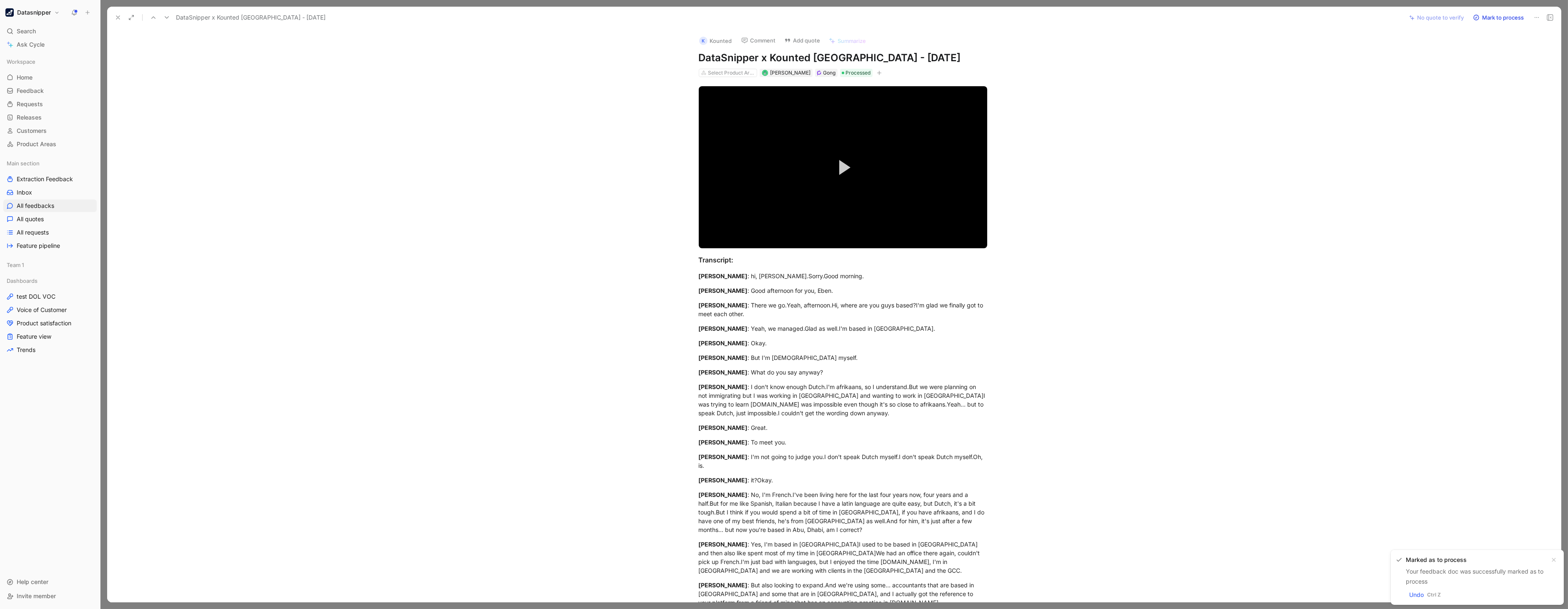
click at [117, 18] on icon at bounding box center [117, 17] width 7 height 7
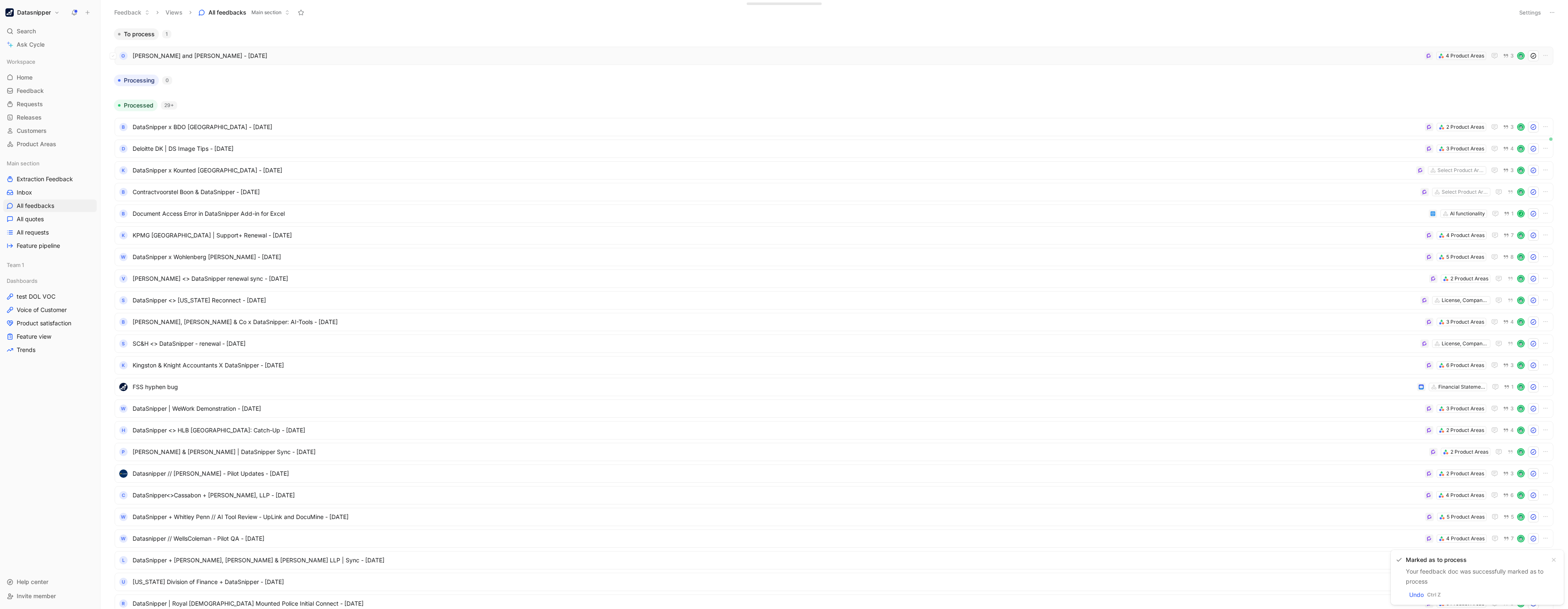
click at [422, 55] on span "[PERSON_NAME] and [PERSON_NAME] - [DATE]" at bounding box center [777, 56] width 1289 height 10
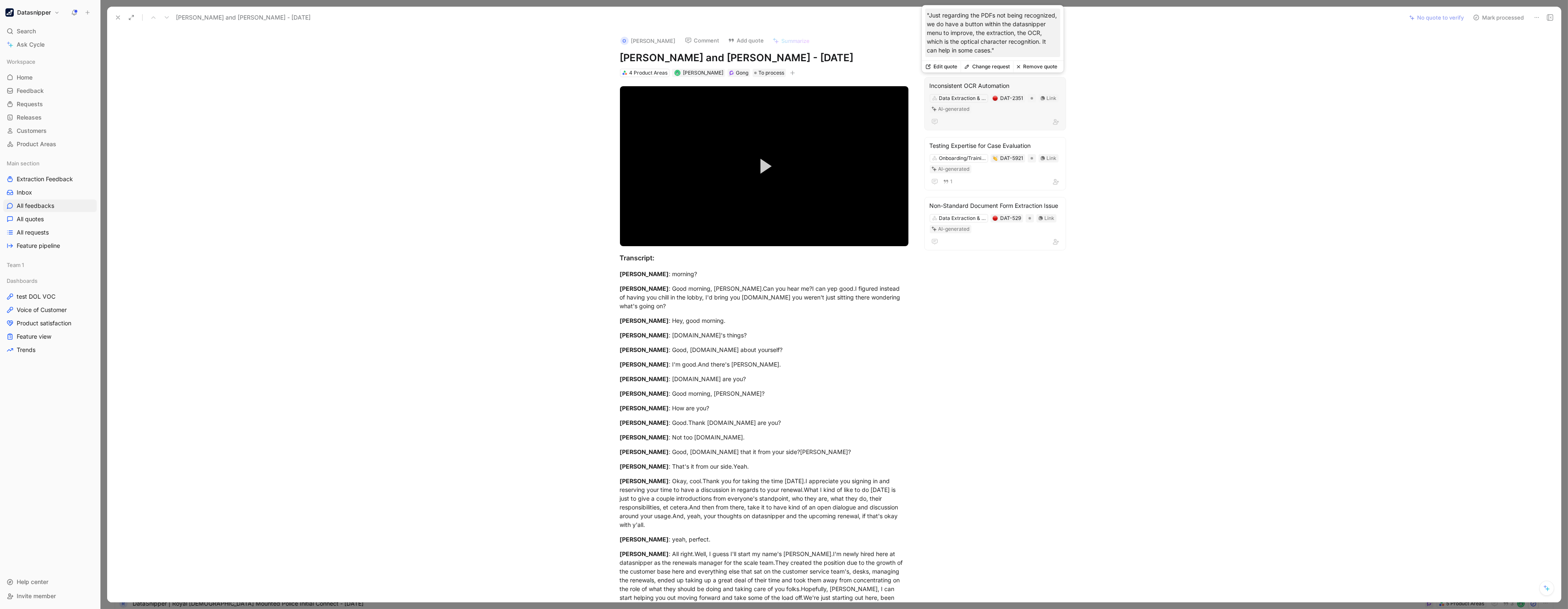
click at [1033, 68] on button "Remove quote" at bounding box center [1037, 66] width 47 height 12
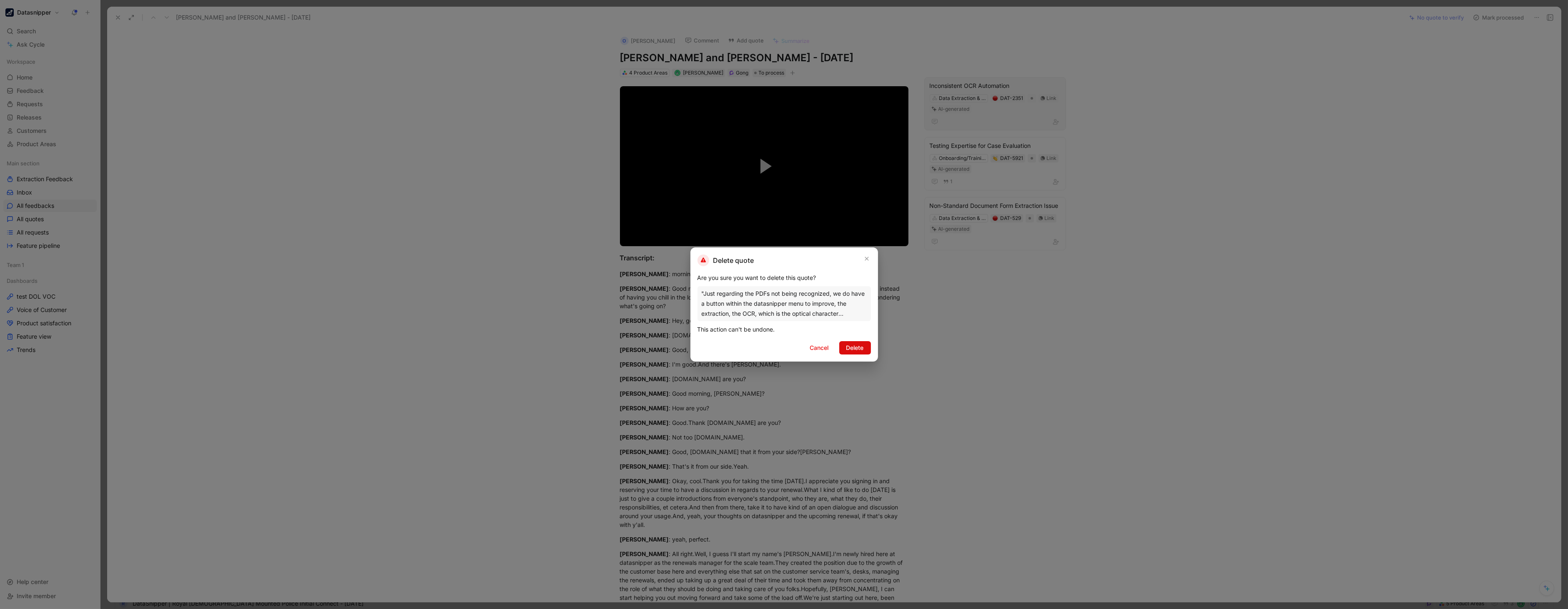
click at [863, 342] on button "Delete" at bounding box center [855, 348] width 32 height 13
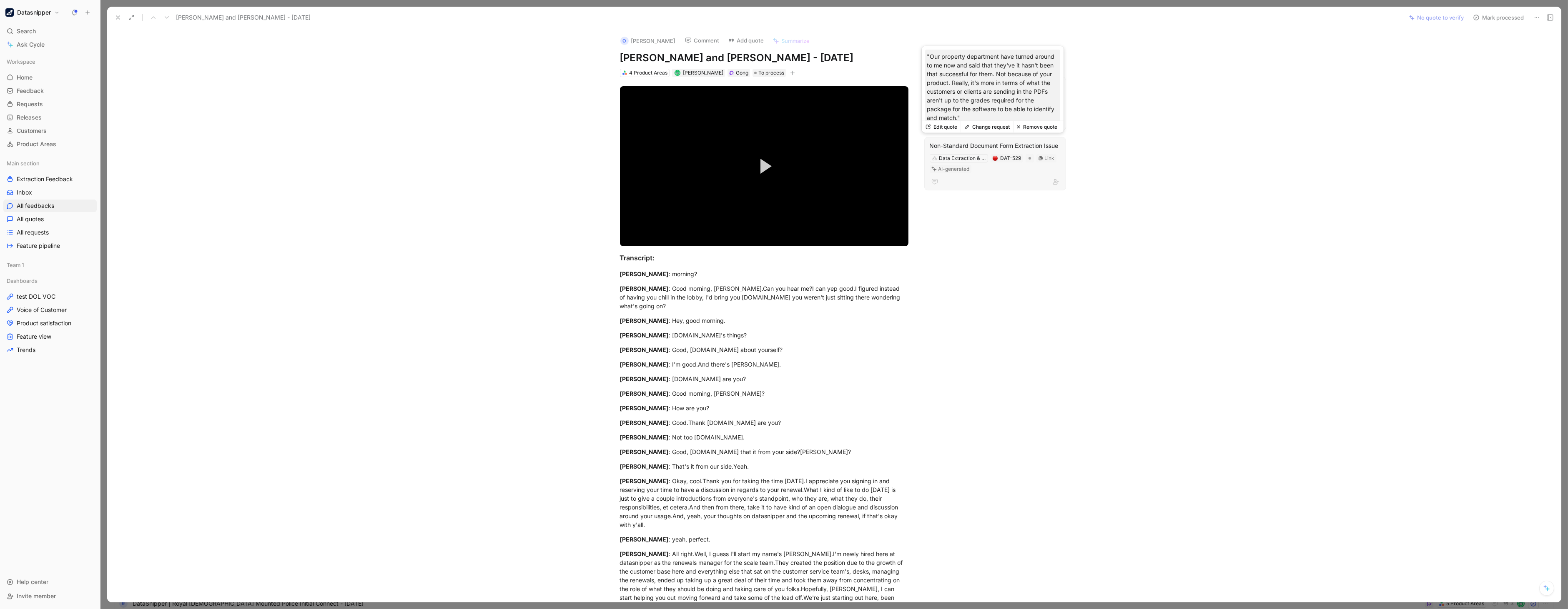
click at [1037, 123] on button "Remove quote" at bounding box center [1037, 127] width 47 height 12
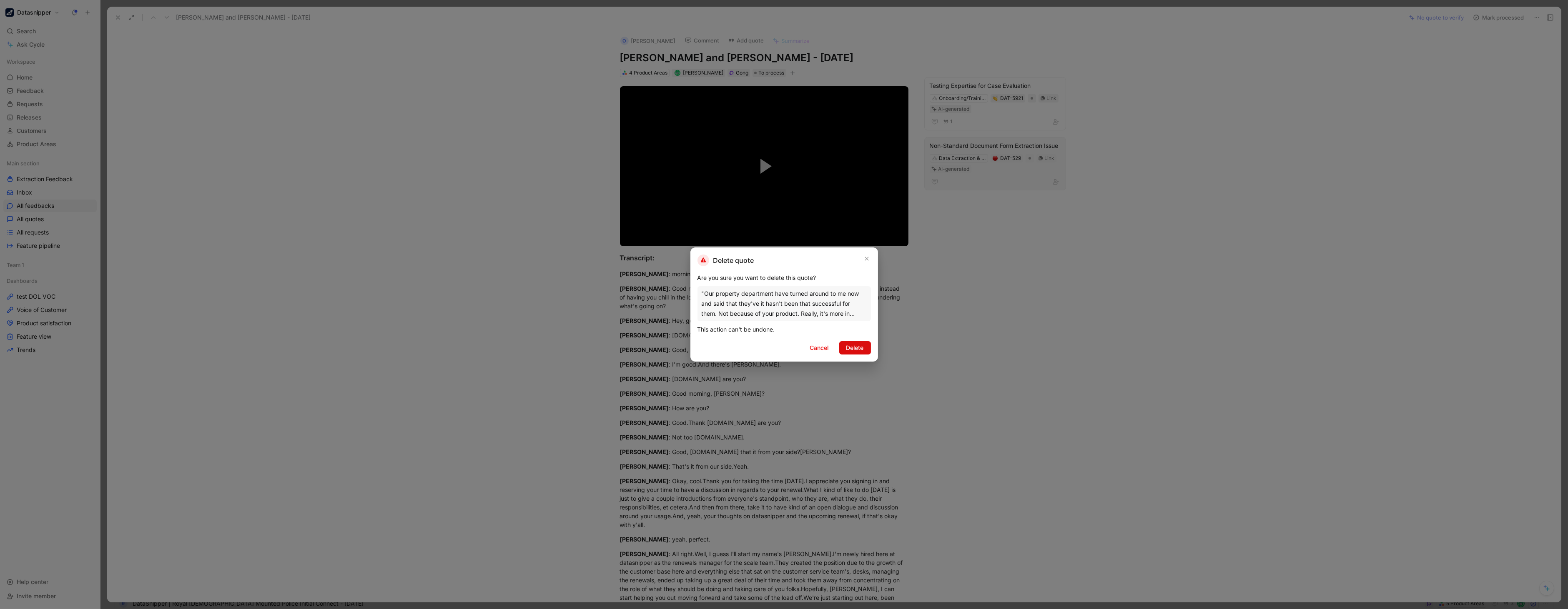
click at [859, 350] on span "Delete" at bounding box center [855, 348] width 18 height 10
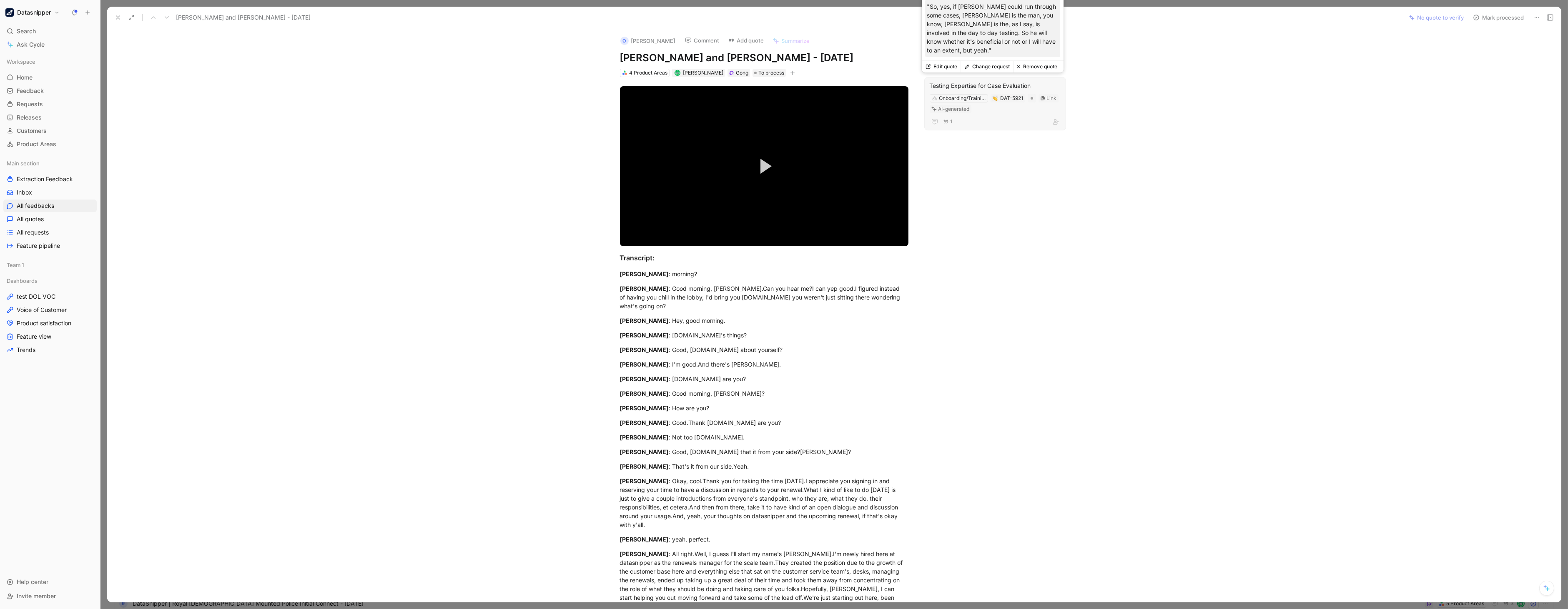
click at [1037, 64] on button "Remove quote" at bounding box center [1037, 66] width 47 height 12
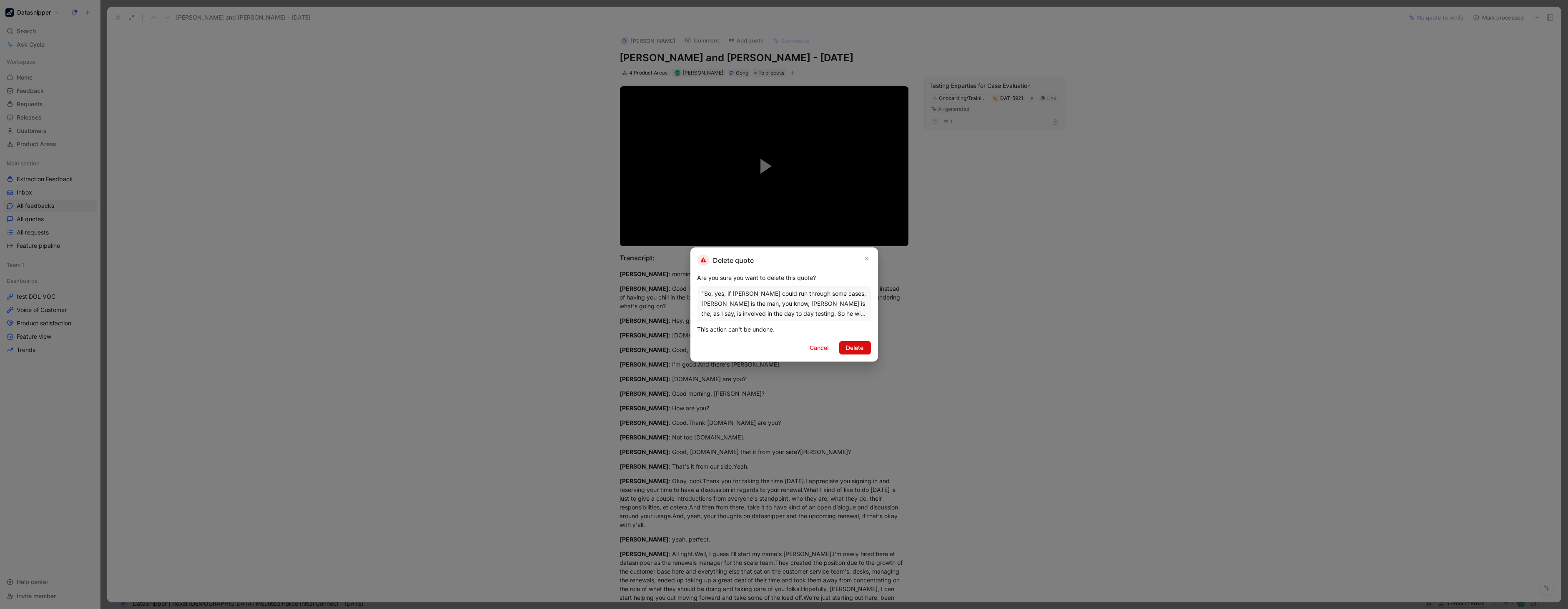
click at [857, 347] on span "Delete" at bounding box center [855, 348] width 18 height 10
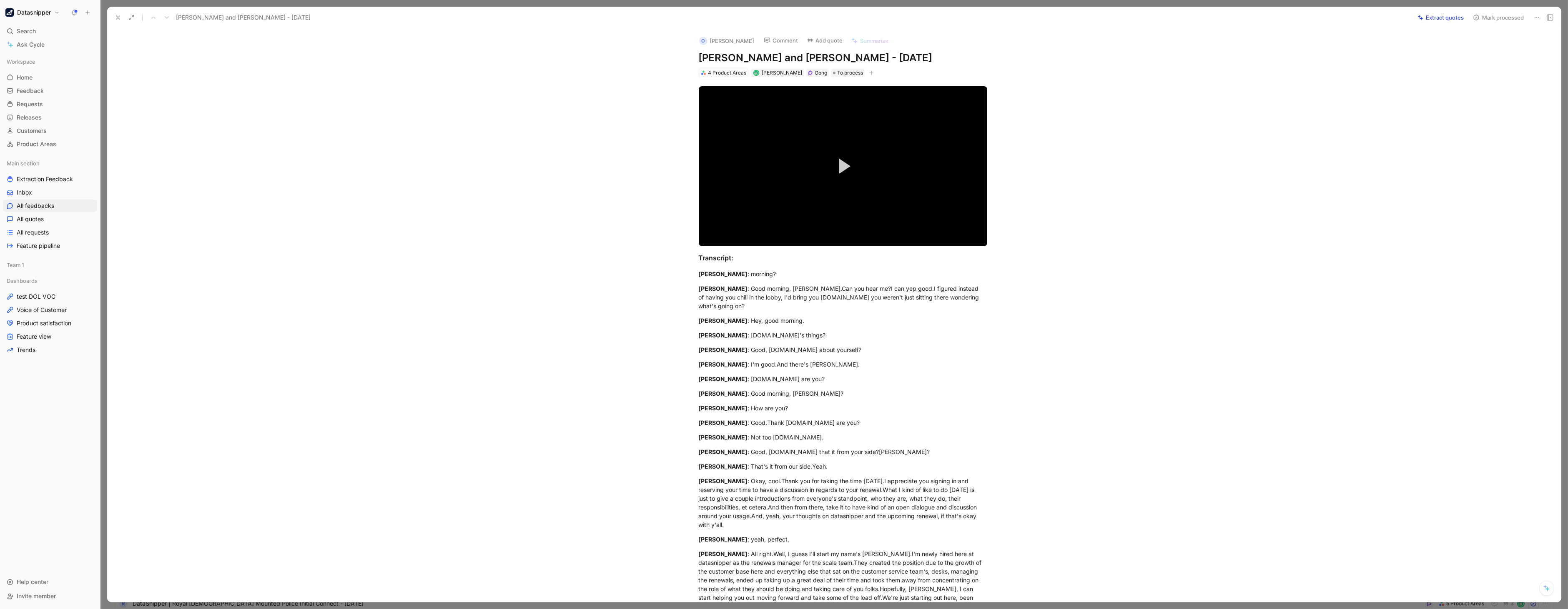
click at [1433, 19] on button "Extract quotes" at bounding box center [1441, 17] width 54 height 12
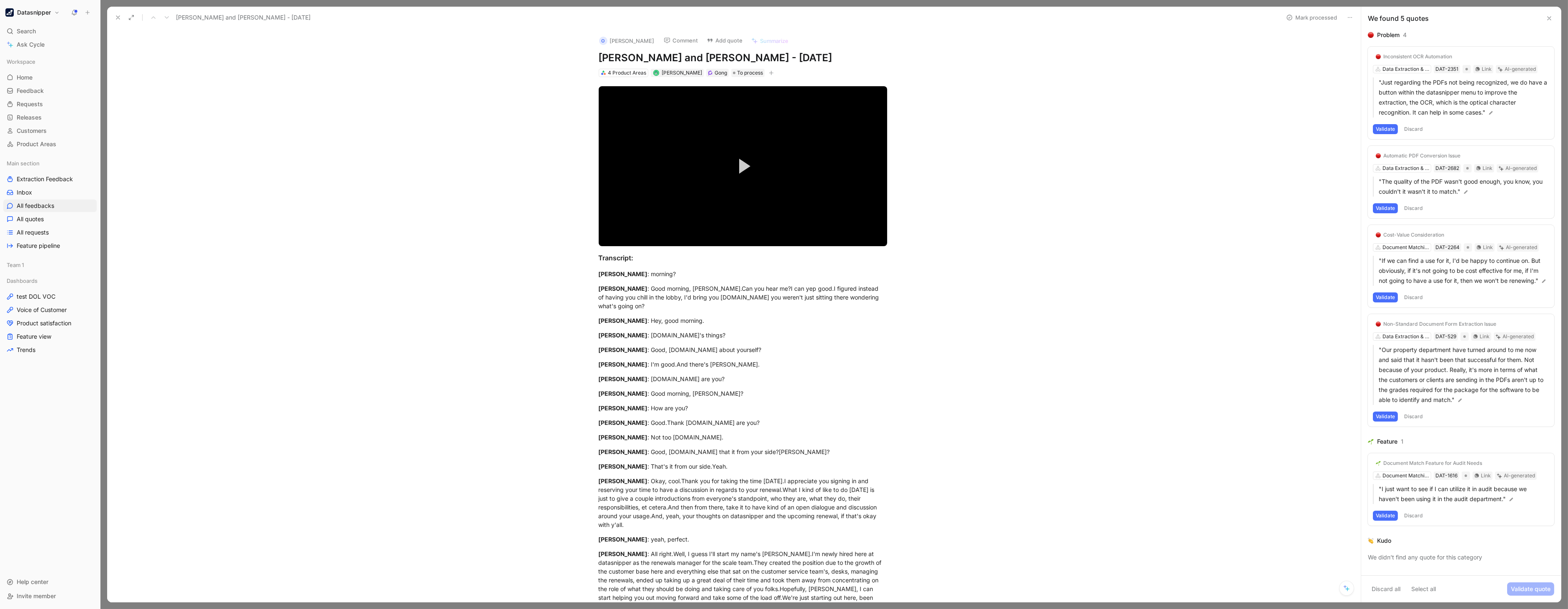
drag, startPoint x: 26, startPoint y: 13, endPoint x: 15, endPoint y: 13, distance: 11.0
click at [15, 13] on button "Datasnipper" at bounding box center [32, 12] width 58 height 12
drag, startPoint x: 38, startPoint y: 82, endPoint x: 247, endPoint y: 138, distance: 216.4
click at [247, 138] on div at bounding box center [784, 304] width 1568 height 609
click at [1418, 131] on button "Discard" at bounding box center [1413, 129] width 24 height 10
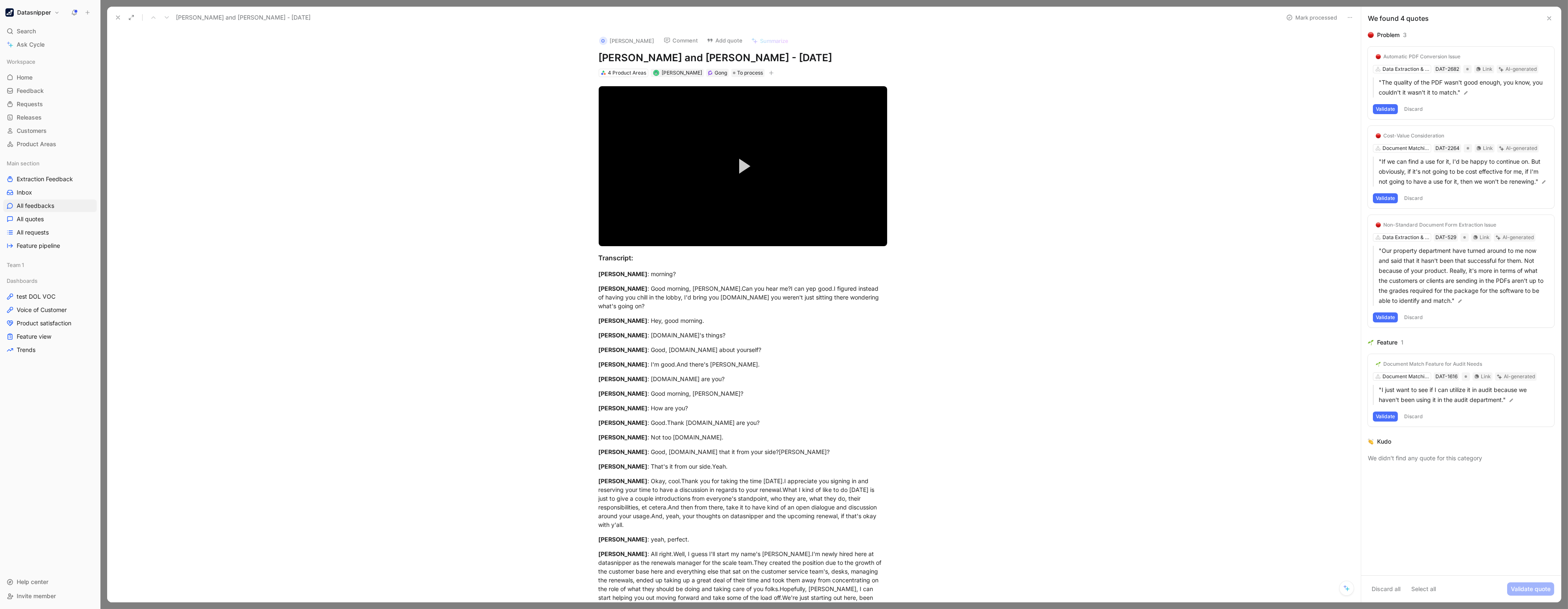
click at [1416, 111] on div "Cost-Value Consideration DAT-2264 Document Matching & Comparison" at bounding box center [1440, 97] width 133 height 32
click at [1414, 110] on button "Discard" at bounding box center [1413, 109] width 24 height 10
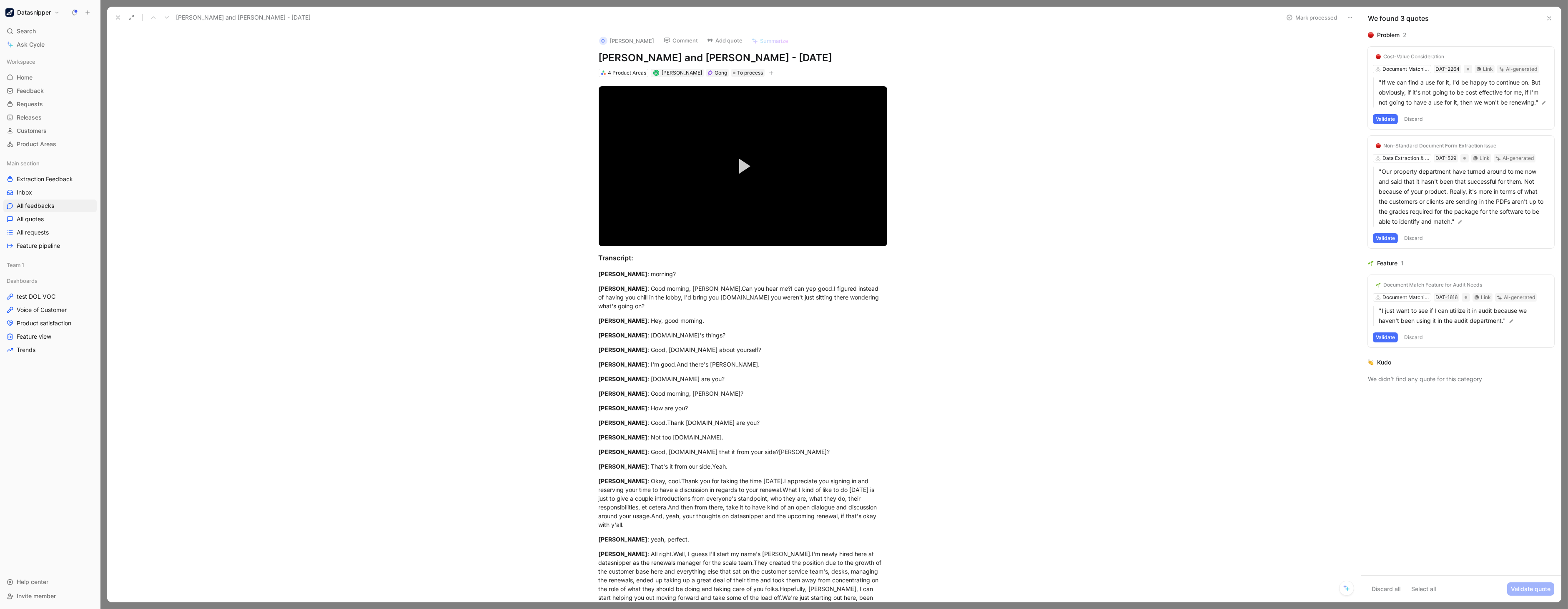
click at [1410, 111] on div "Cost-Value Consideration Document Matching & Comparison DAT-2264 Link AI-genera…" at bounding box center [1461, 88] width 186 height 83
click at [1410, 113] on div "Cost-Value Consideration Document Matching & Comparison DAT-2264 Link AI-genera…" at bounding box center [1461, 88] width 186 height 83
click at [1415, 121] on button "Discard" at bounding box center [1413, 119] width 24 height 10
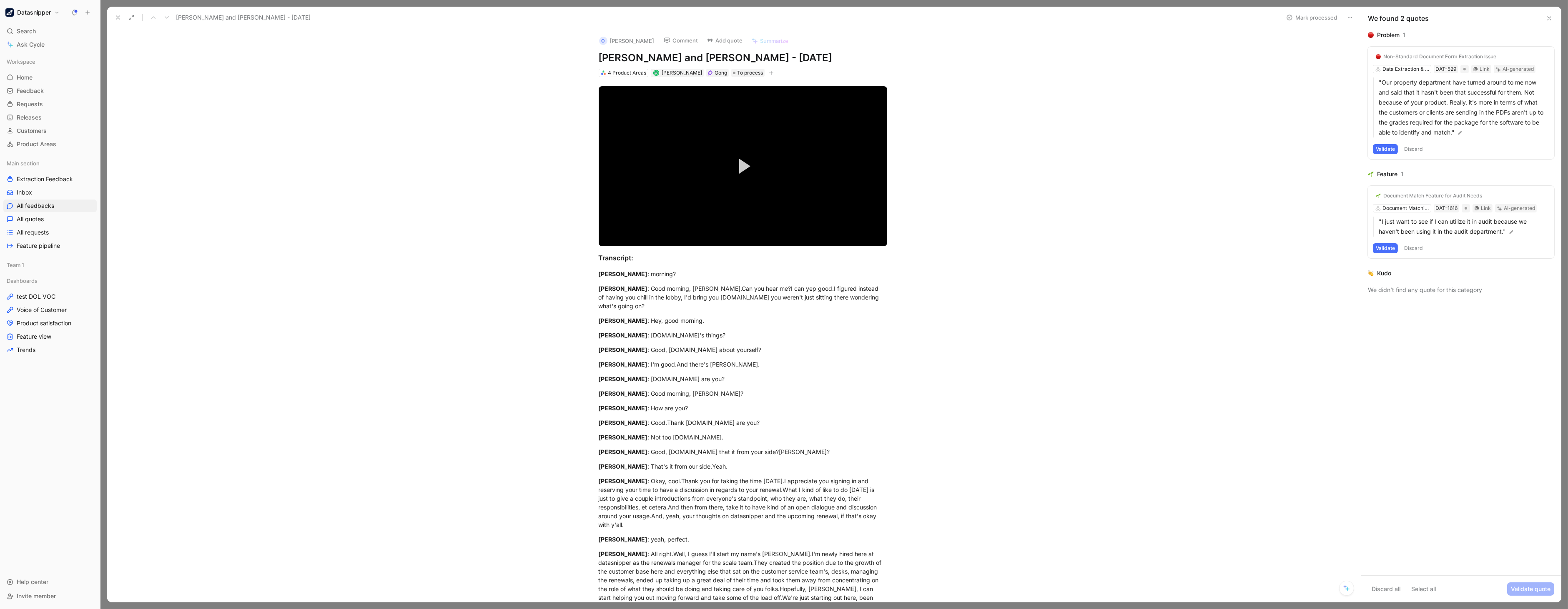
click at [1414, 147] on button "Discard" at bounding box center [1413, 149] width 24 height 10
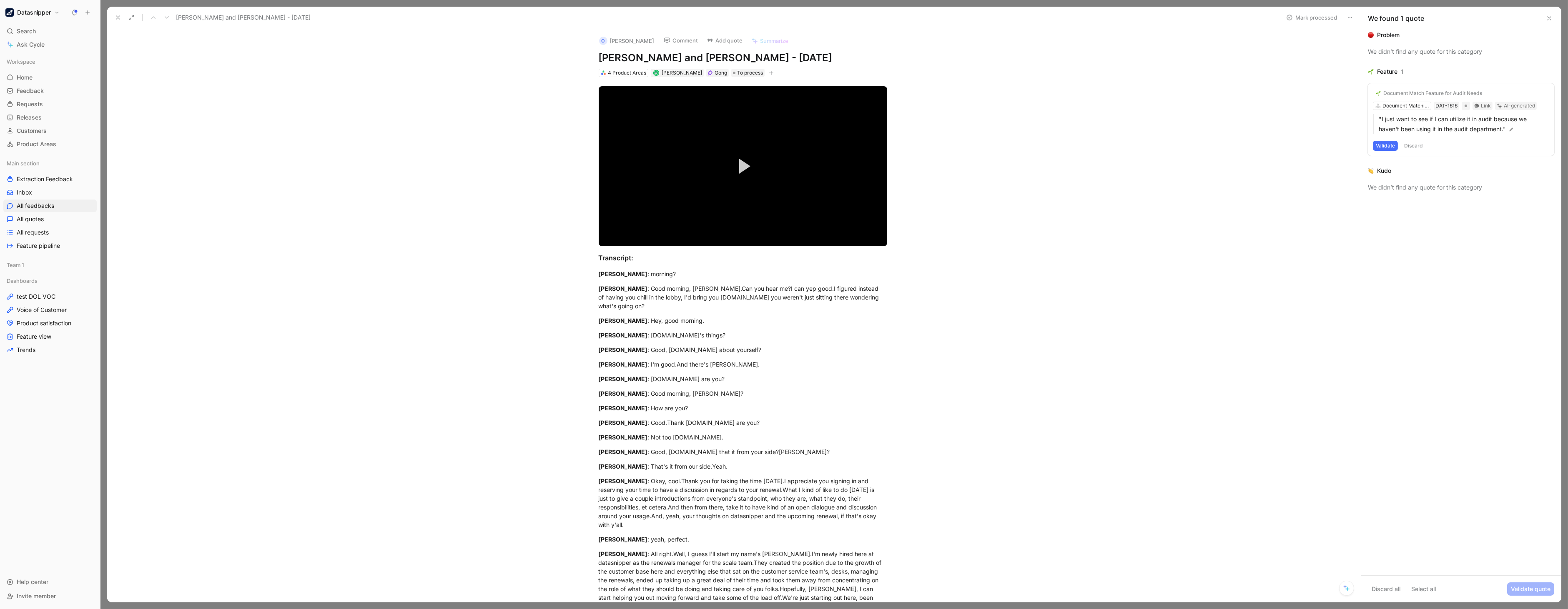
click at [1419, 142] on button "Discard" at bounding box center [1413, 146] width 24 height 10
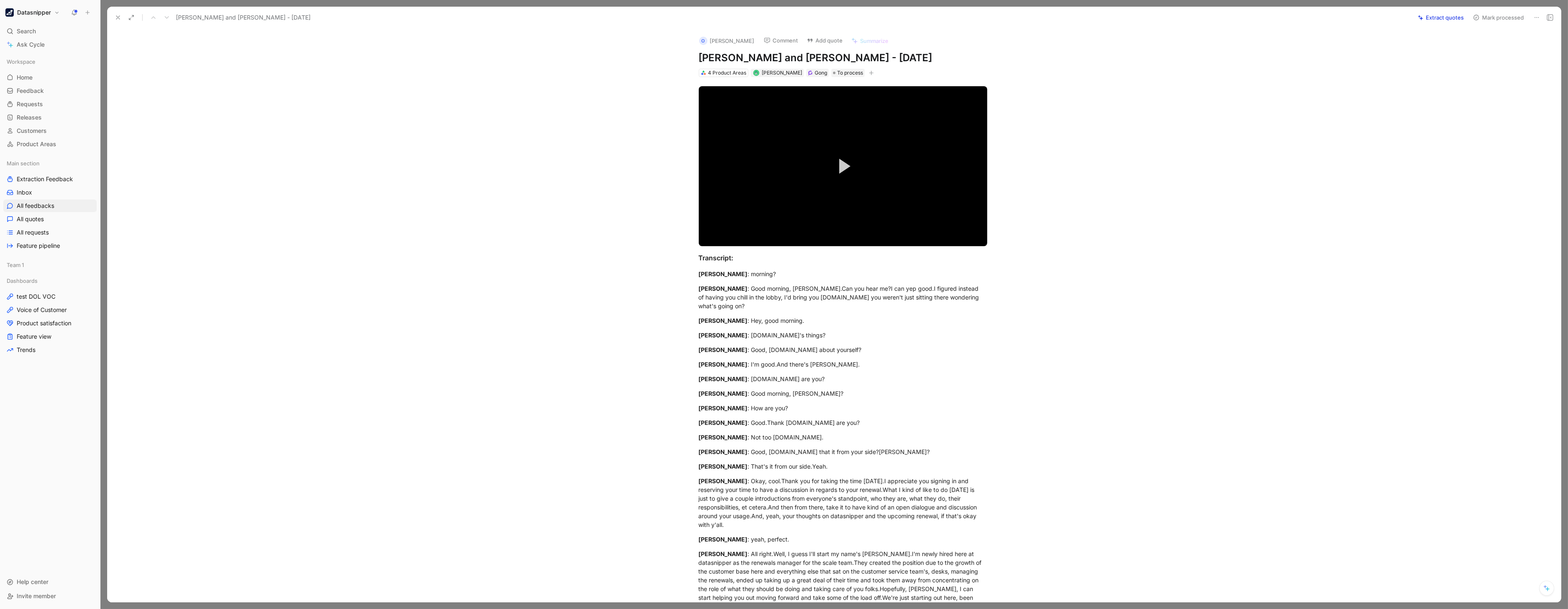
click at [113, 19] on button at bounding box center [117, 17] width 12 height 12
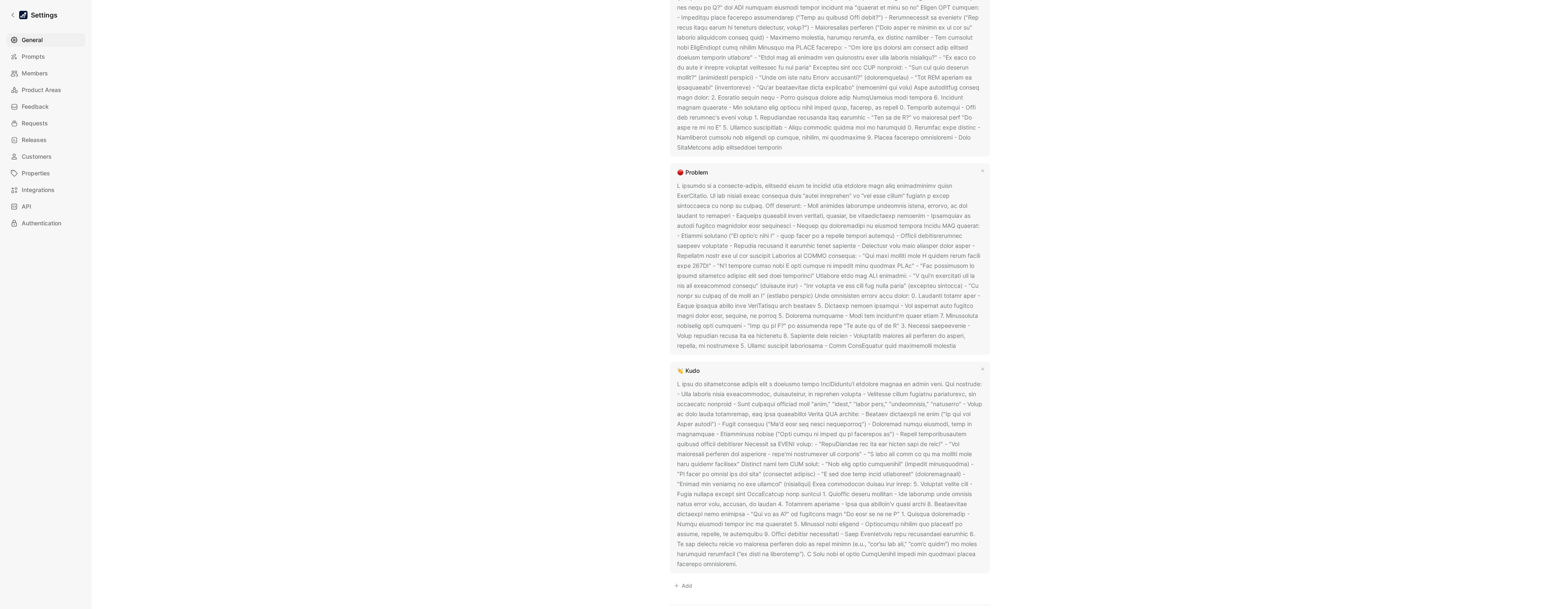
scroll to position [648, 0]
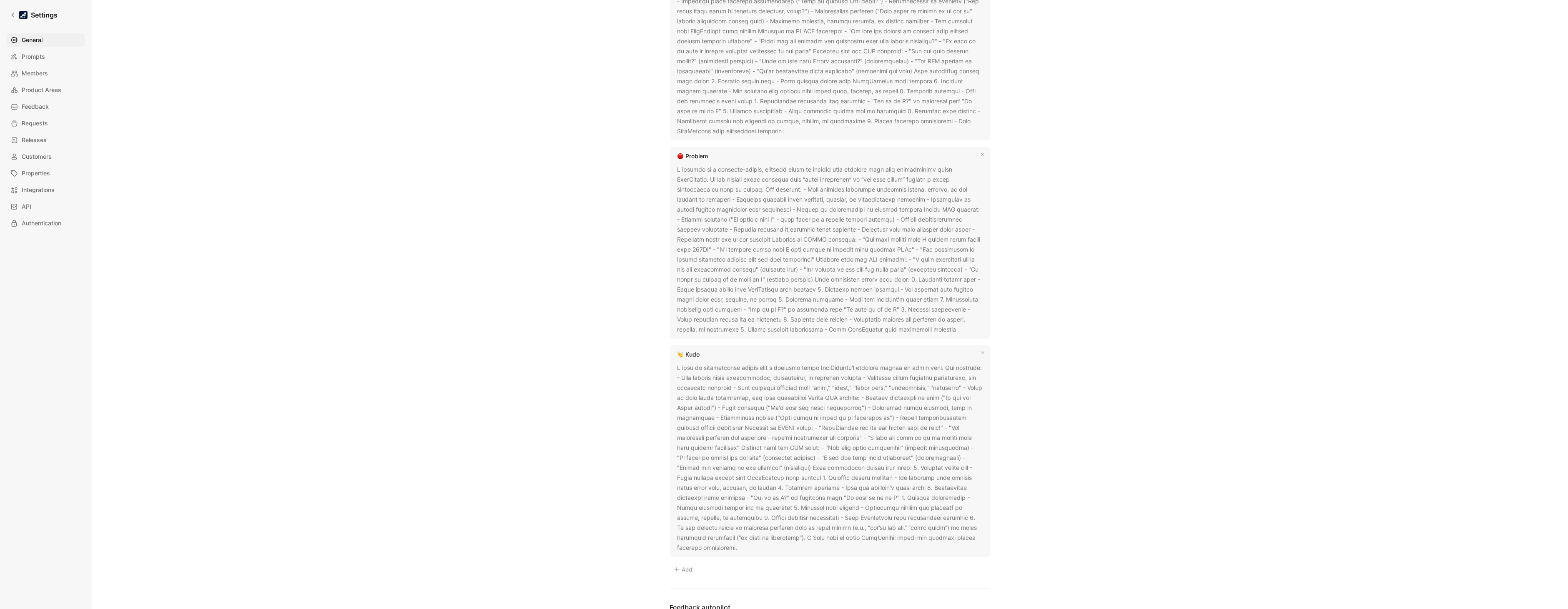
click at [960, 330] on icon at bounding box center [962, 330] width 5 height 5
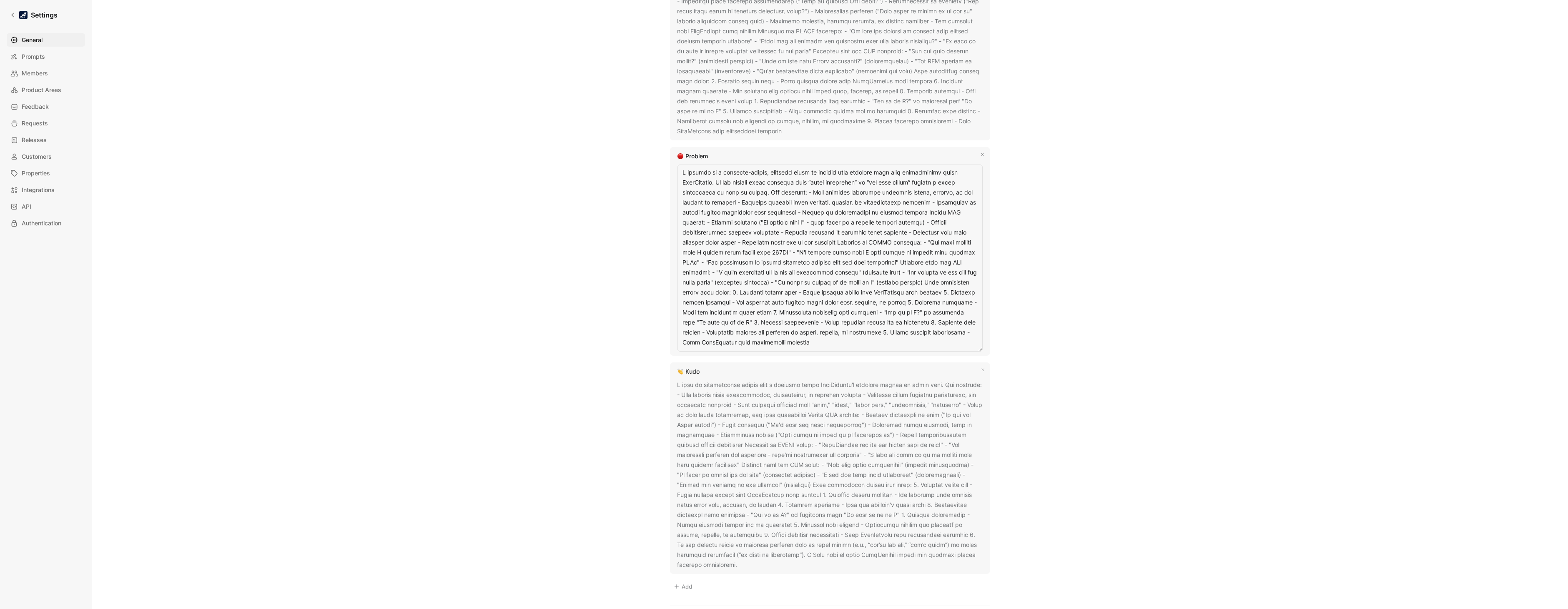
click at [933, 291] on textarea at bounding box center [830, 259] width 305 height 187
click at [937, 290] on textarea at bounding box center [830, 263] width 305 height 197
click at [937, 301] on textarea at bounding box center [830, 263] width 305 height 197
click at [934, 291] on textarea at bounding box center [830, 263] width 305 height 197
type textarea "A problem is a customer-stated, concrete issue or failure that prevents them fr…"
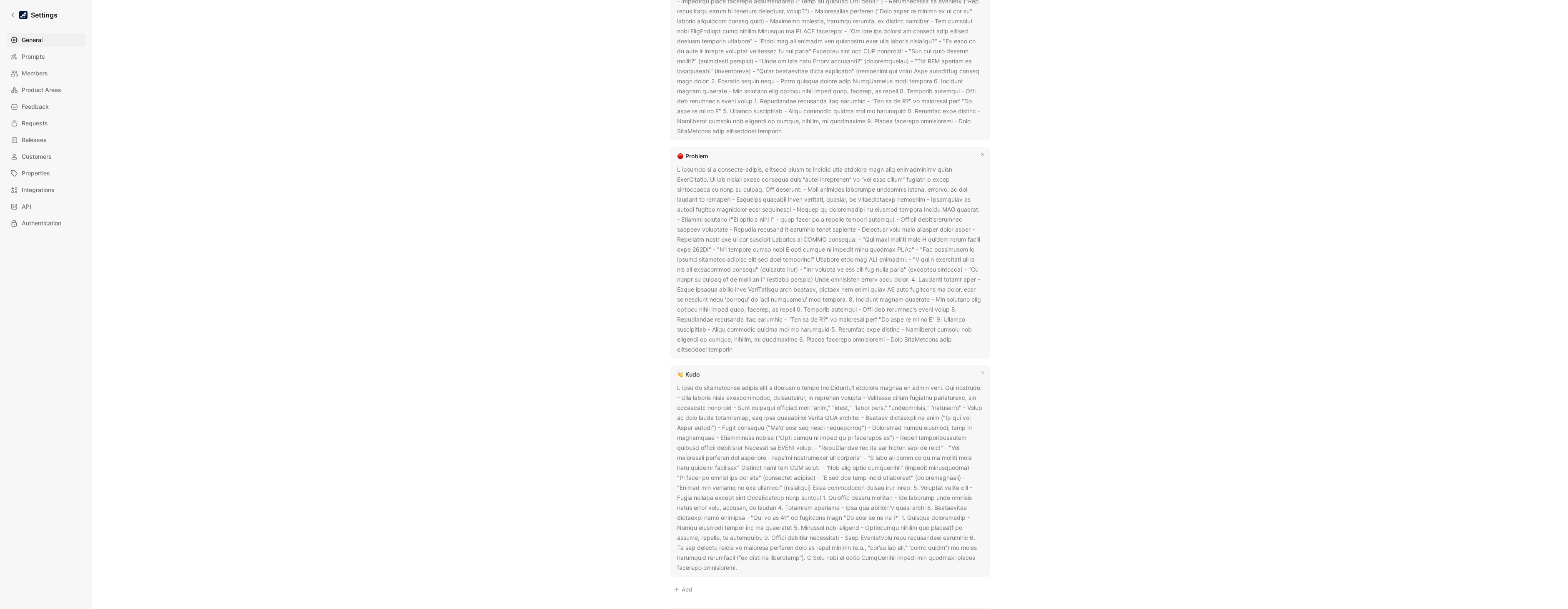
click at [1102, 322] on div "General Saved Workspace Name This impacts Cycle AI requests Datasnipper Logo «r…" at bounding box center [830, 189] width 600 height 1647
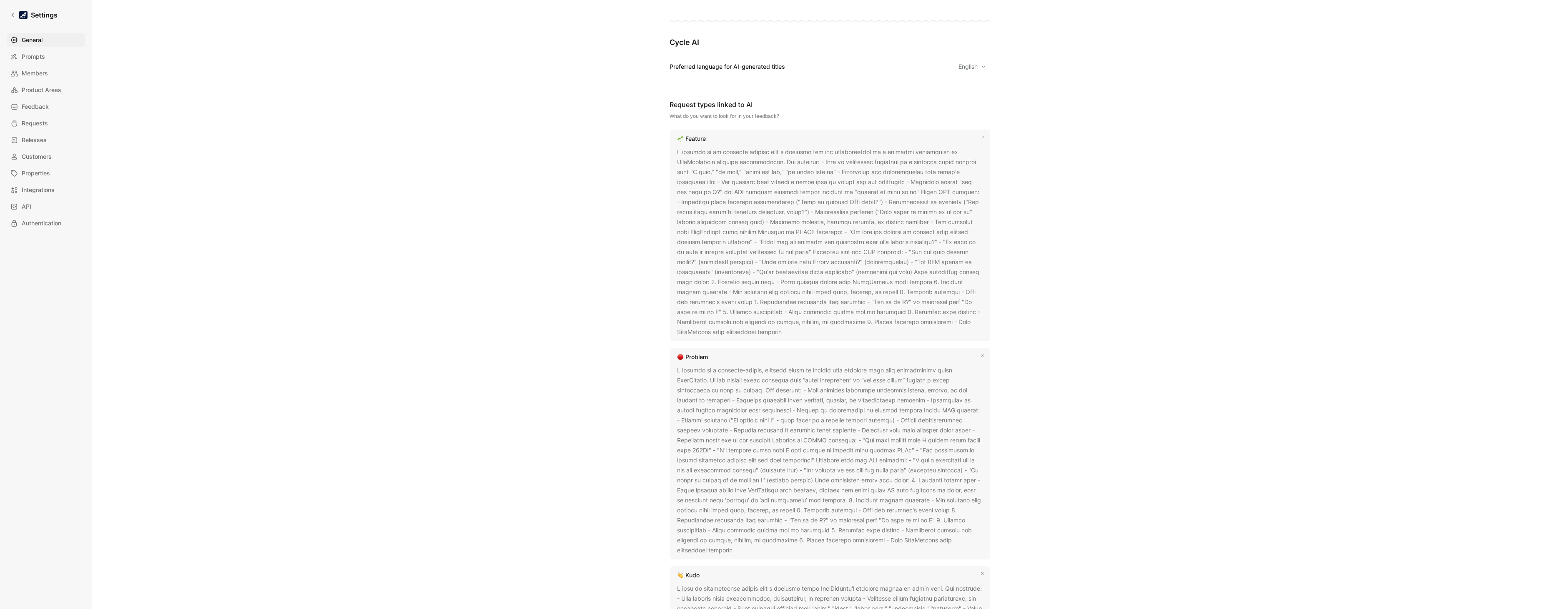
scroll to position [447, 0]
click at [739, 334] on div at bounding box center [830, 243] width 305 height 190
click at [785, 333] on icon at bounding box center [788, 333] width 5 height 5
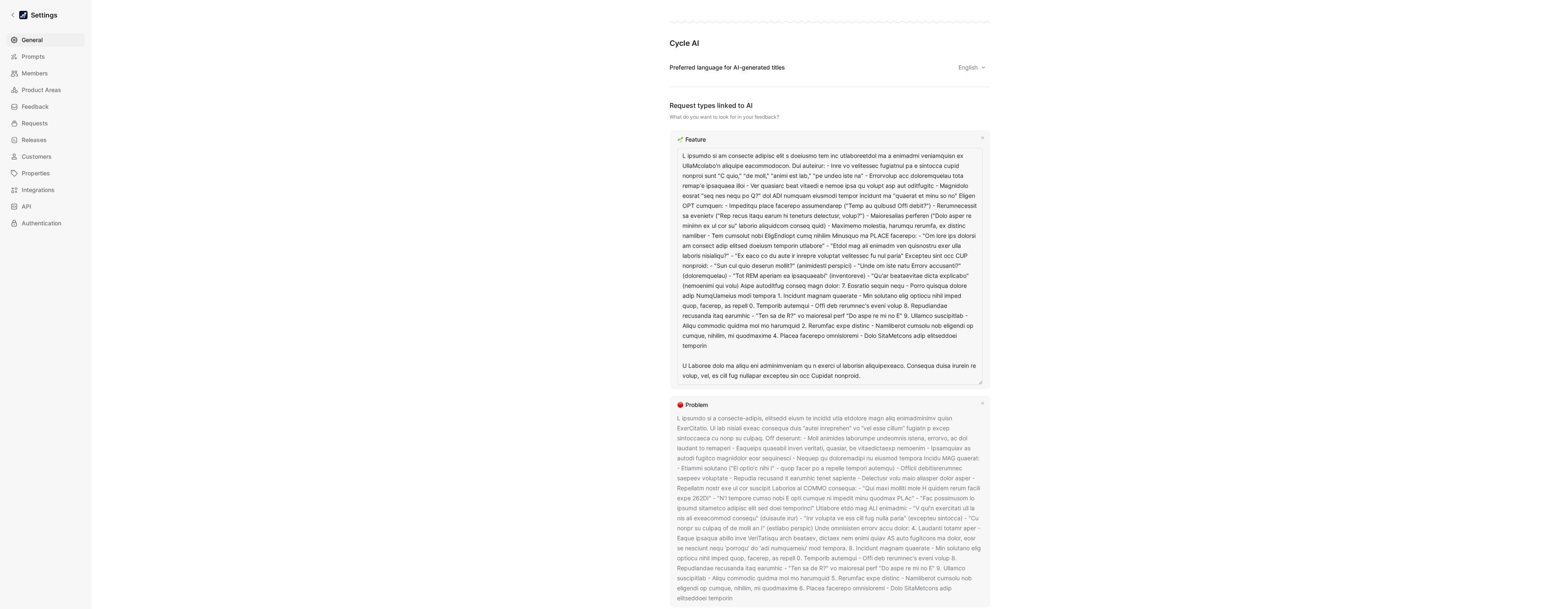
click at [697, 346] on textarea at bounding box center [830, 266] width 305 height 237
drag, startPoint x: 871, startPoint y: 368, endPoint x: 677, endPoint y: 356, distance: 194.4
click at [677, 356] on textarea at bounding box center [830, 266] width 305 height 237
click at [677, 356] on textarea at bounding box center [830, 261] width 305 height 227
click at [925, 255] on textarea at bounding box center [830, 261] width 305 height 227
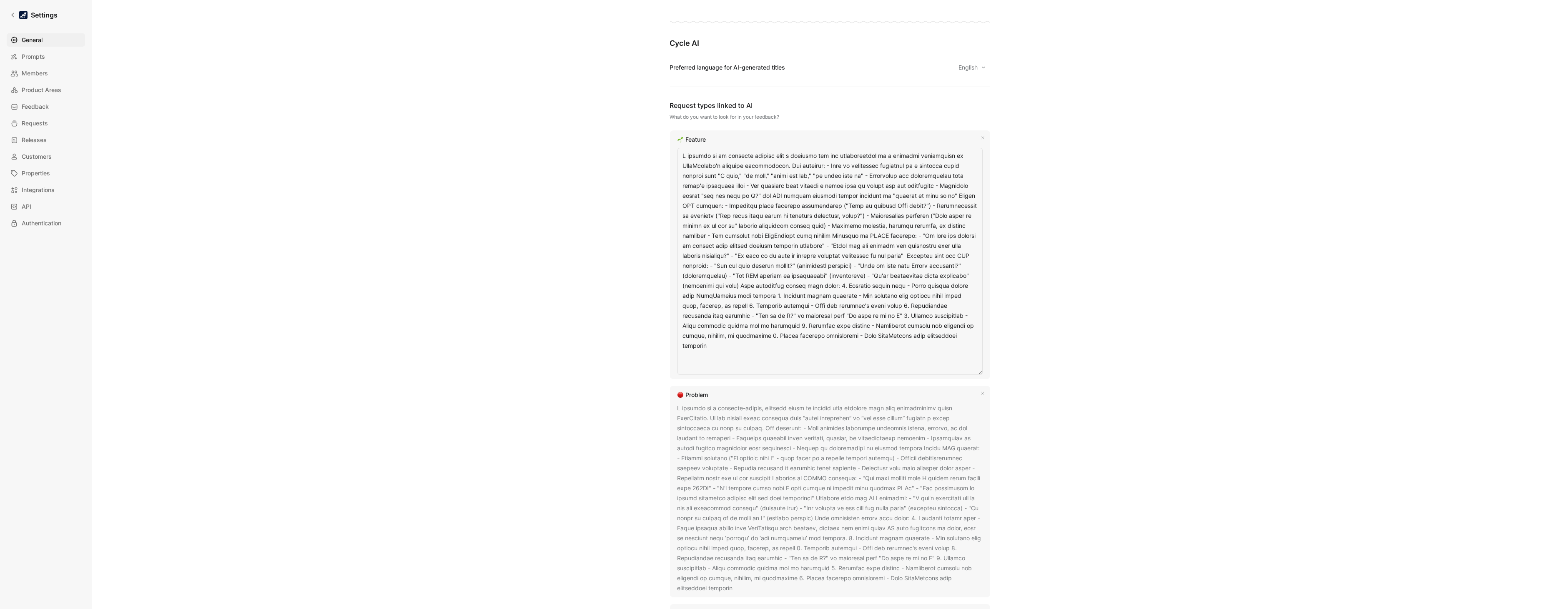
type textarea "A feature is an explicit request from a customer for new functionality or a spe…"
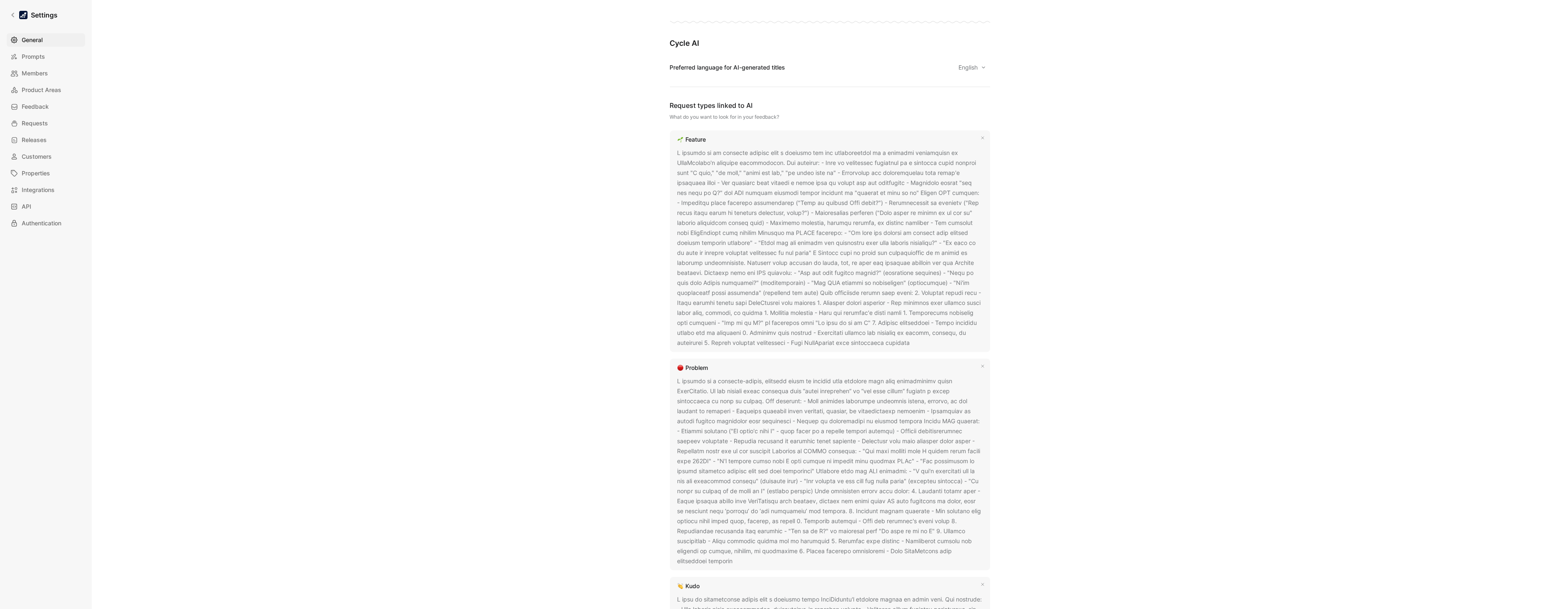
click at [926, 301] on div at bounding box center [830, 248] width 305 height 200
click at [914, 339] on button at bounding box center [916, 344] width 9 height 9
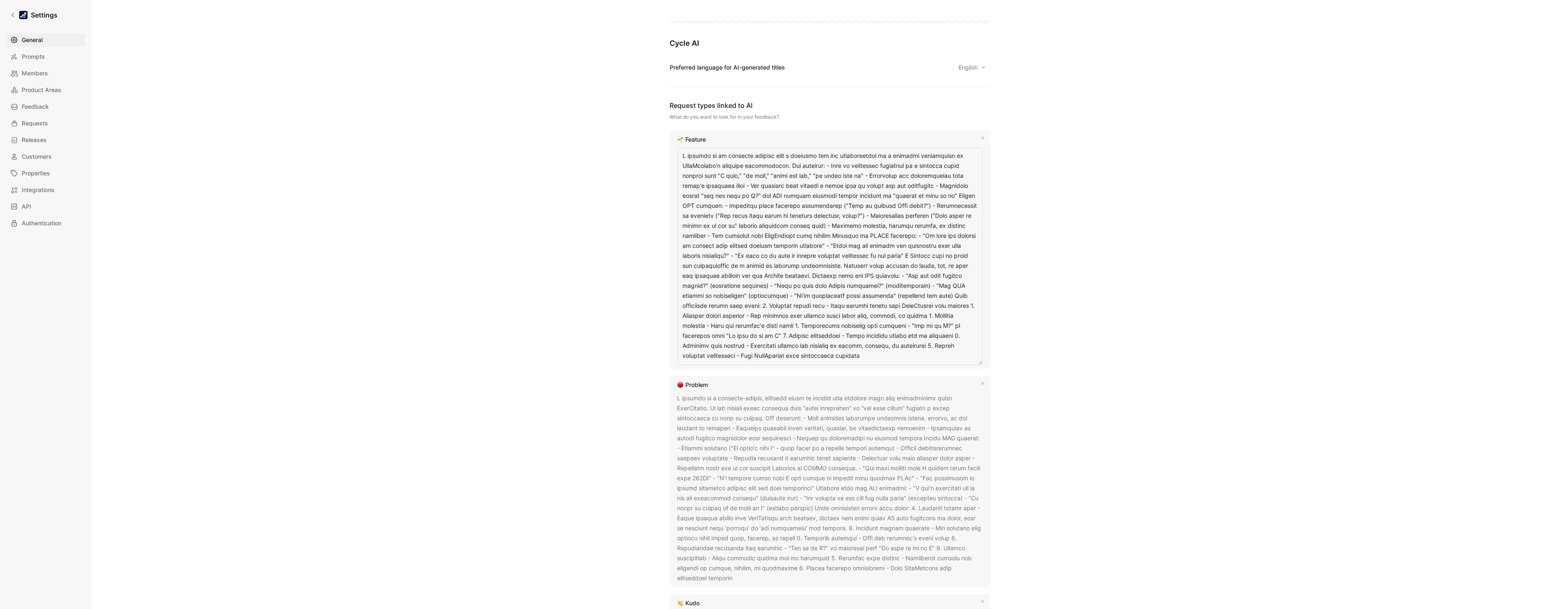
click at [801, 235] on textarea at bounding box center [830, 256] width 305 height 217
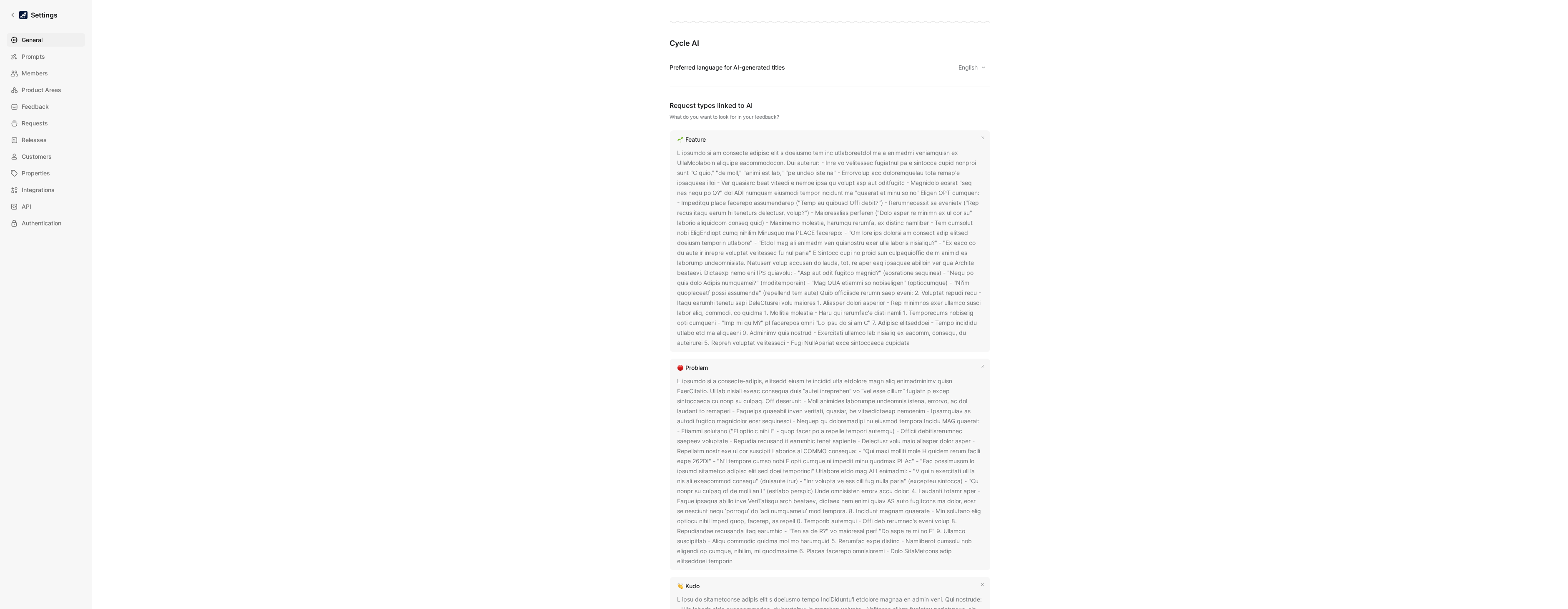
click at [536, 215] on div "General Saved Workspace Name This impacts Cycle AI requests Datasnipper Logo «r…" at bounding box center [830, 395] width 600 height 1657
click at [918, 344] on icon at bounding box center [916, 343] width 5 height 5
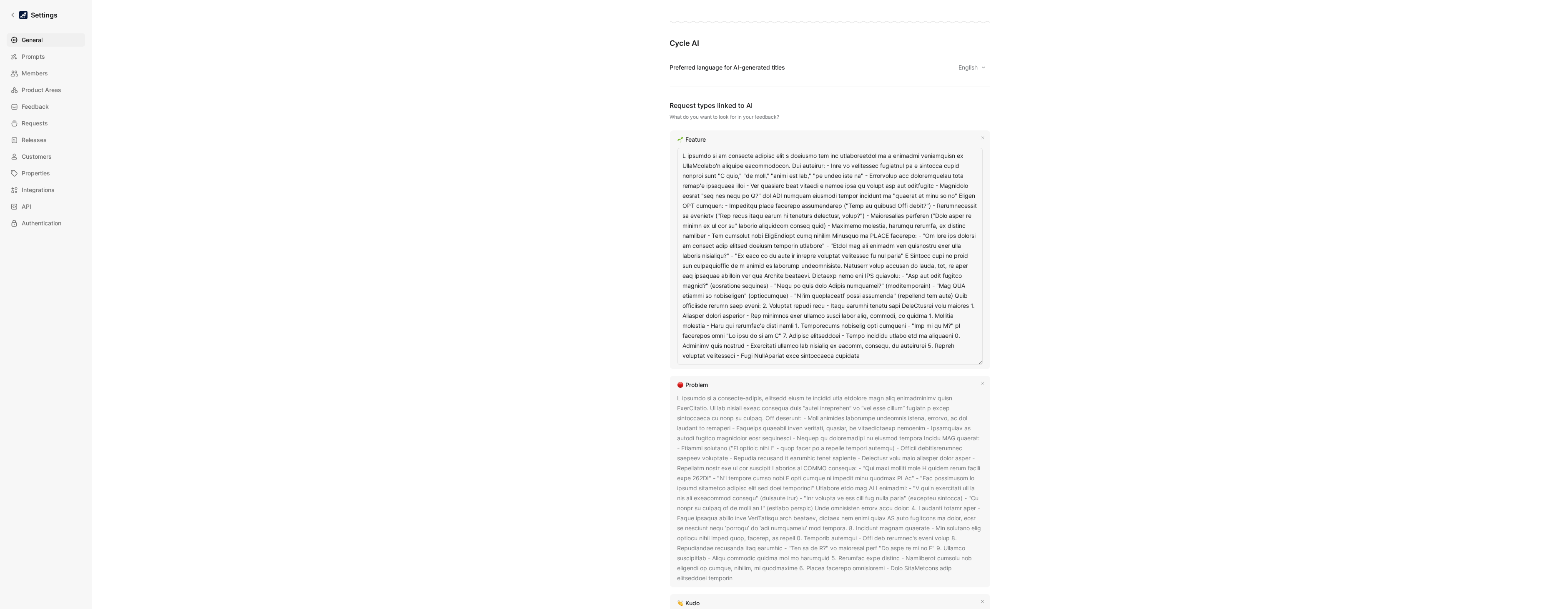
drag, startPoint x: 774, startPoint y: 165, endPoint x: 671, endPoint y: 155, distance: 103.5
click at [671, 155] on div "Feature" at bounding box center [830, 249] width 320 height 238
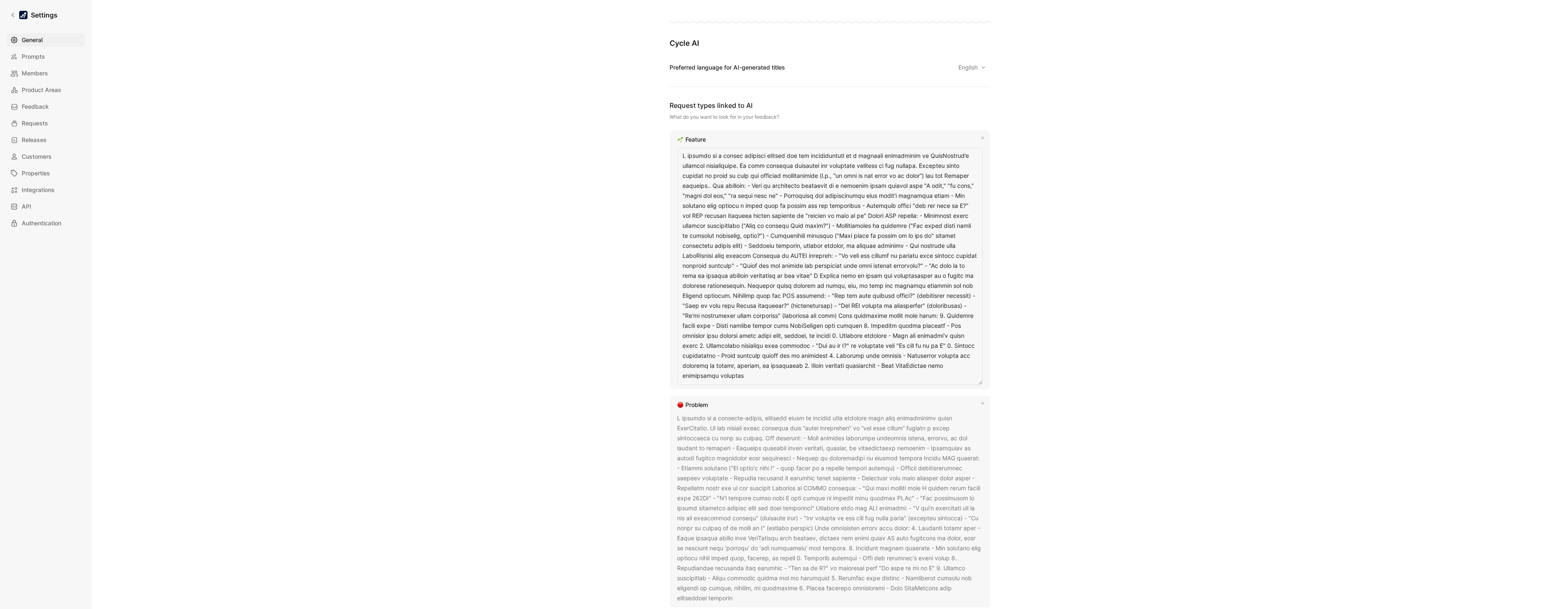
click at [961, 153] on textarea at bounding box center [830, 266] width 305 height 237
click at [964, 151] on textarea at bounding box center [830, 266] width 305 height 237
type textarea "A feature is a direct customer request for new functionality or a specific enha…"
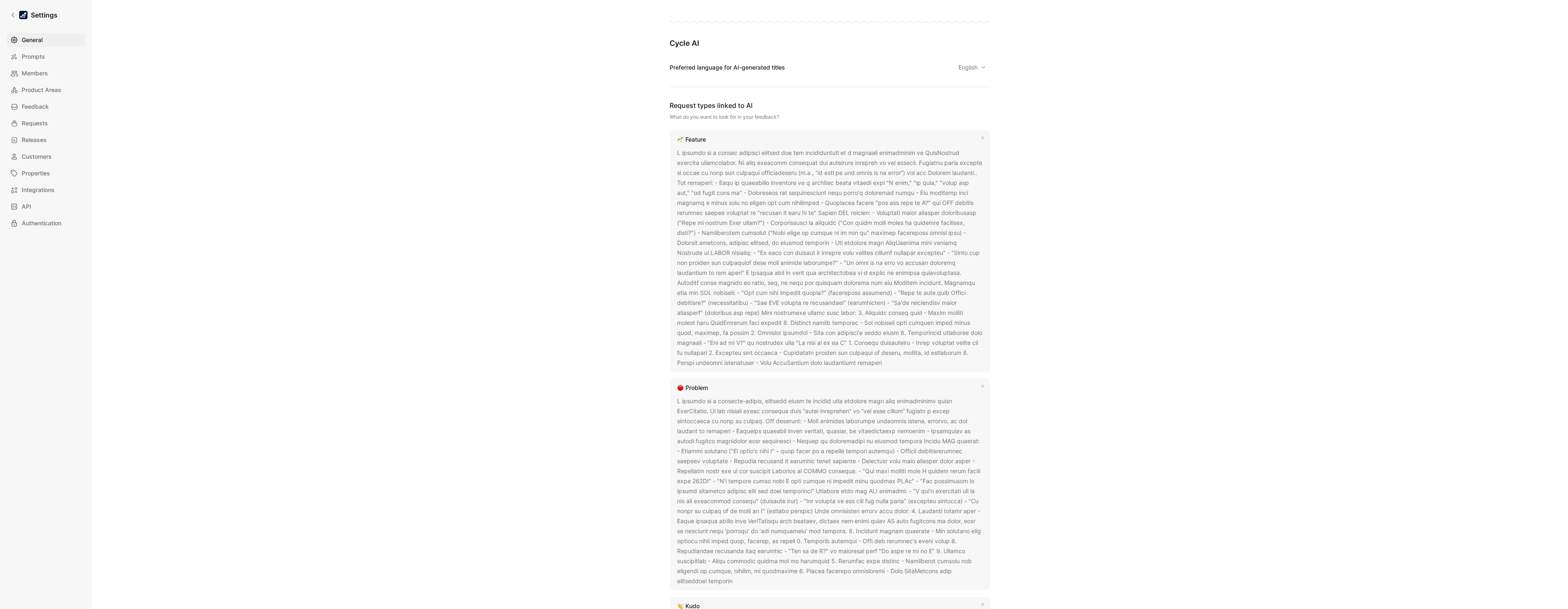
click at [1037, 200] on div "General Saved Workspace Name This impacts Cycle AI requests Datasnipper Logo «r…" at bounding box center [830, 405] width 600 height 1677
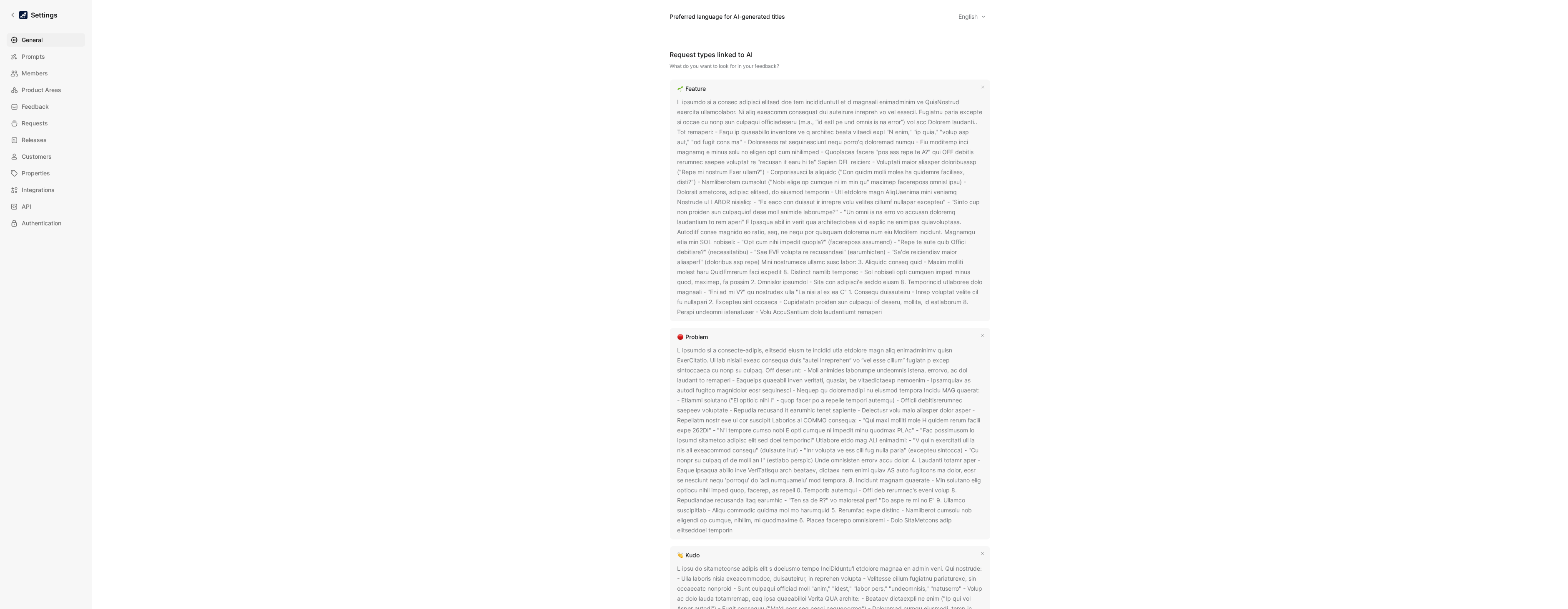
drag, startPoint x: 940, startPoint y: 519, endPoint x: 668, endPoint y: 352, distance: 319.2
click at [670, 352] on div "Problem" at bounding box center [830, 434] width 320 height 212
copy div "A problem is a customer-stated, concrete issue or failure that prevents them fr…"
click at [1170, 285] on div "General Saved Workspace Name This impacts Cycle AI requests Datasnipper Logo «r…" at bounding box center [830, 304] width 1476 height 609
drag, startPoint x: 782, startPoint y: 313, endPoint x: 748, endPoint y: 252, distance: 69.8
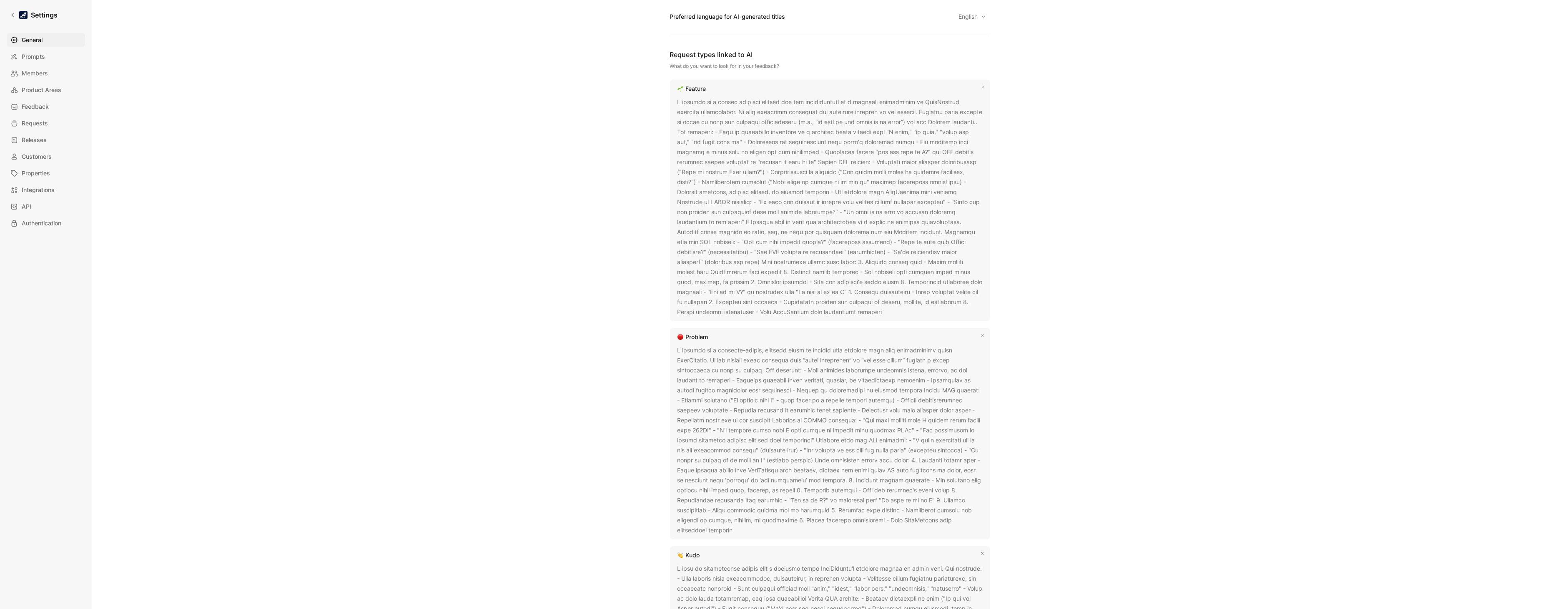
click at [748, 252] on div at bounding box center [830, 207] width 305 height 220
drag, startPoint x: 674, startPoint y: 103, endPoint x: 780, endPoint y: 315, distance: 237.0
click at [780, 315] on div "Feature" at bounding box center [830, 200] width 320 height 242
copy div "A feature is a direct customer request for new functionality or a specific enha…"
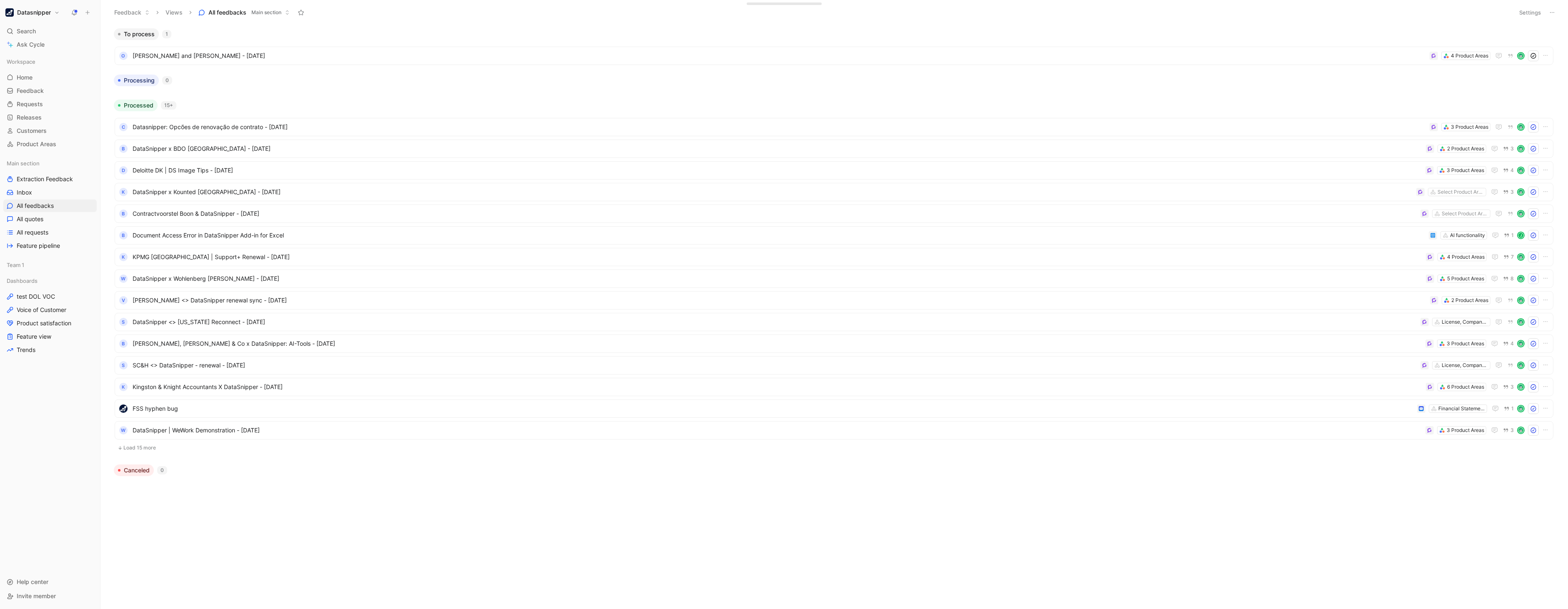
click at [855, 460] on body "Datasnipper Search Ctrl K Ask Cycle Workspace Home G then H Feedback G then F R…" at bounding box center [784, 304] width 1568 height 609
click at [461, 52] on span "[PERSON_NAME] and [PERSON_NAME] - [DATE]" at bounding box center [779, 56] width 1293 height 10
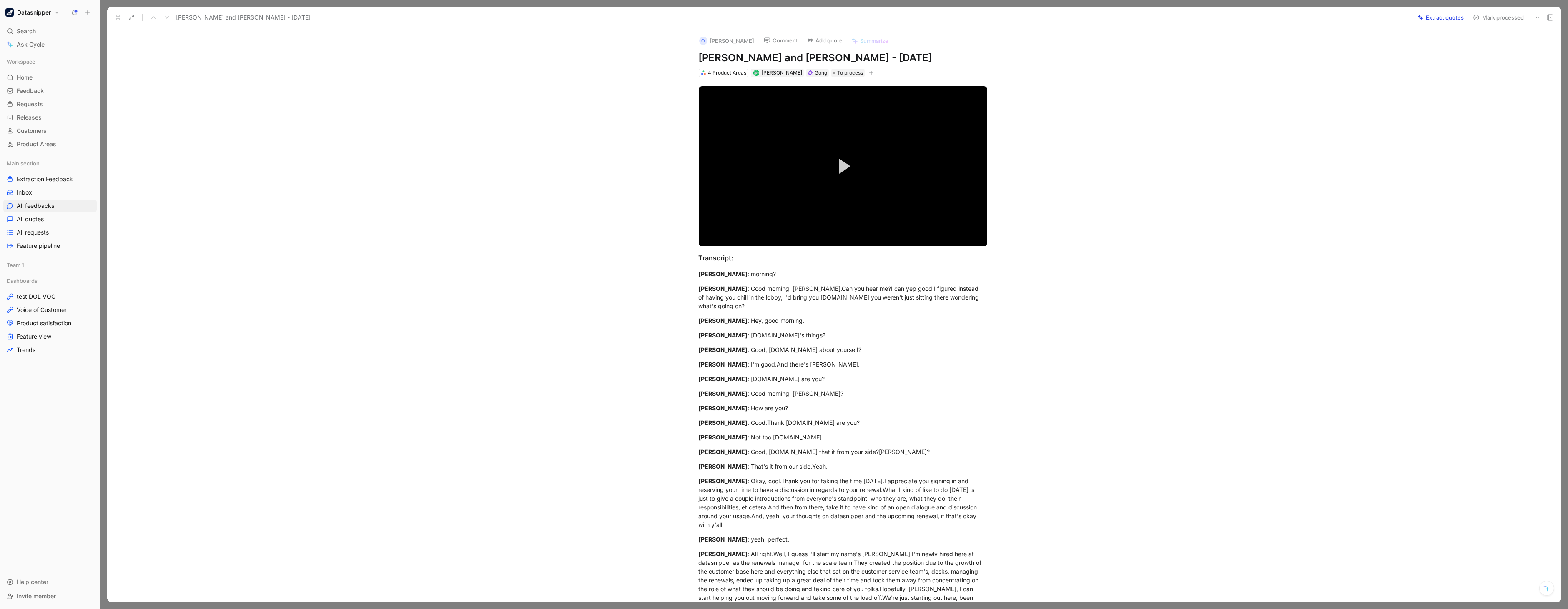
click at [1435, 19] on button "Extract quotes" at bounding box center [1441, 17] width 54 height 12
